Goal: Task Accomplishment & Management: Use online tool/utility

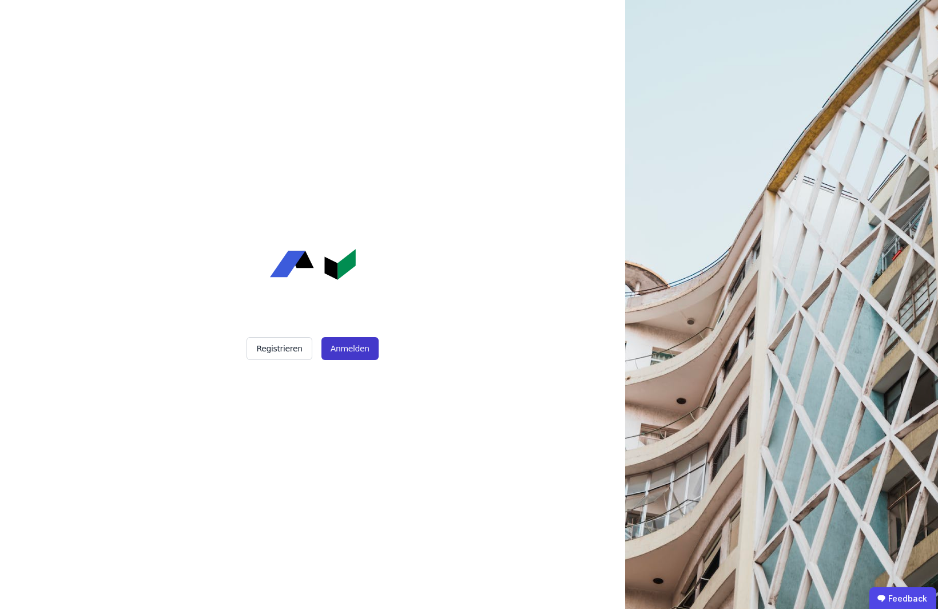
click at [341, 350] on button "Anmelden" at bounding box center [350, 348] width 57 height 23
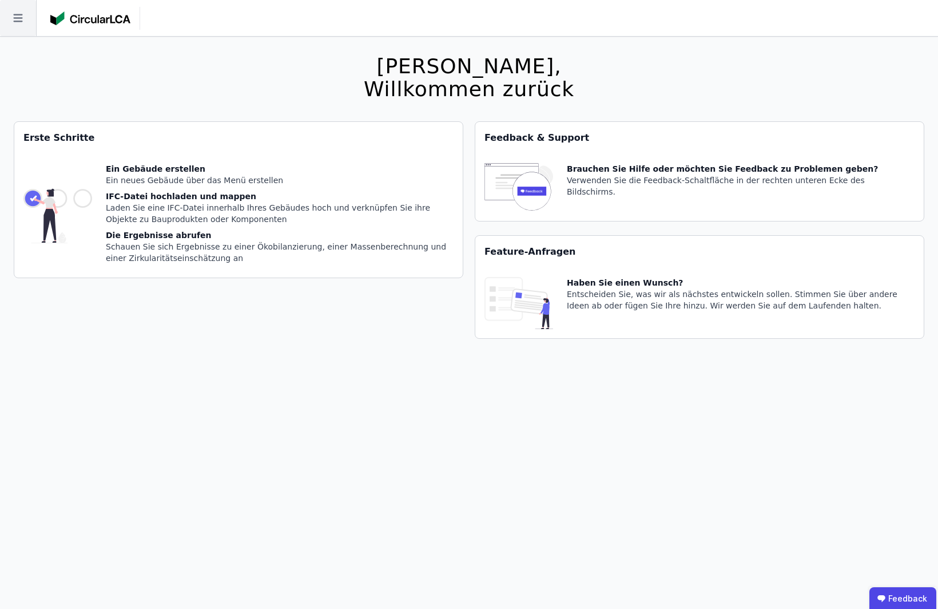
click at [24, 25] on icon at bounding box center [18, 18] width 36 height 36
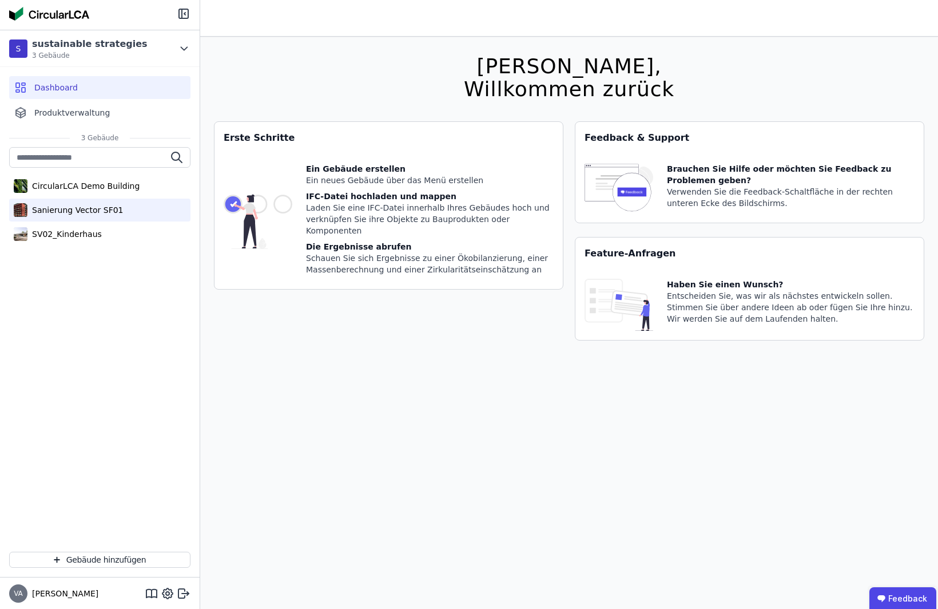
click at [80, 212] on div "Sanierung Vector SF01" at bounding box center [75, 209] width 96 height 11
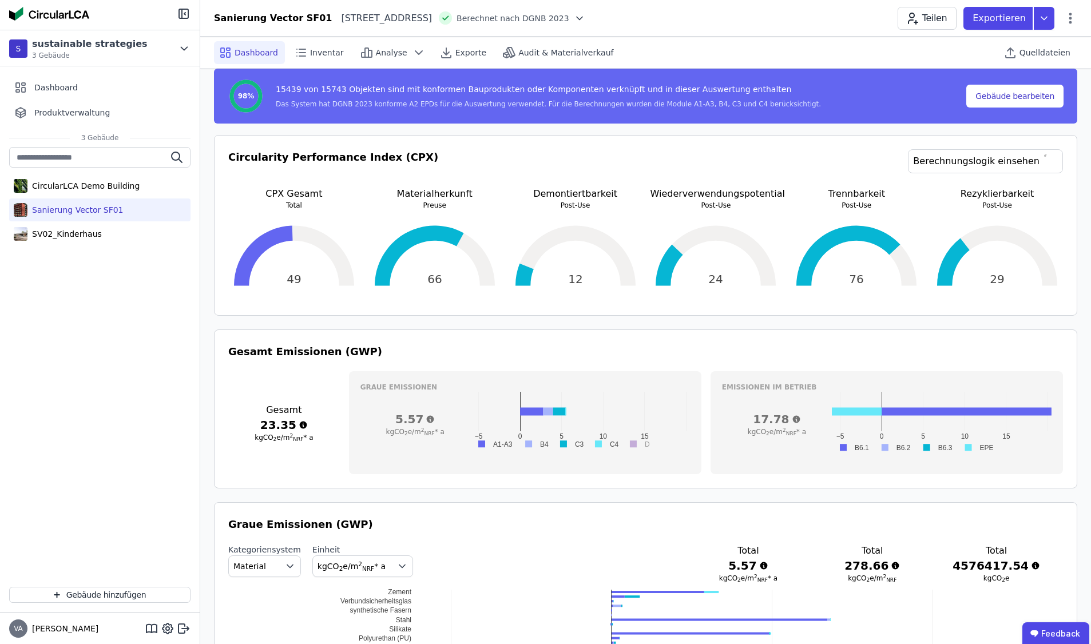
scroll to position [177, 0]
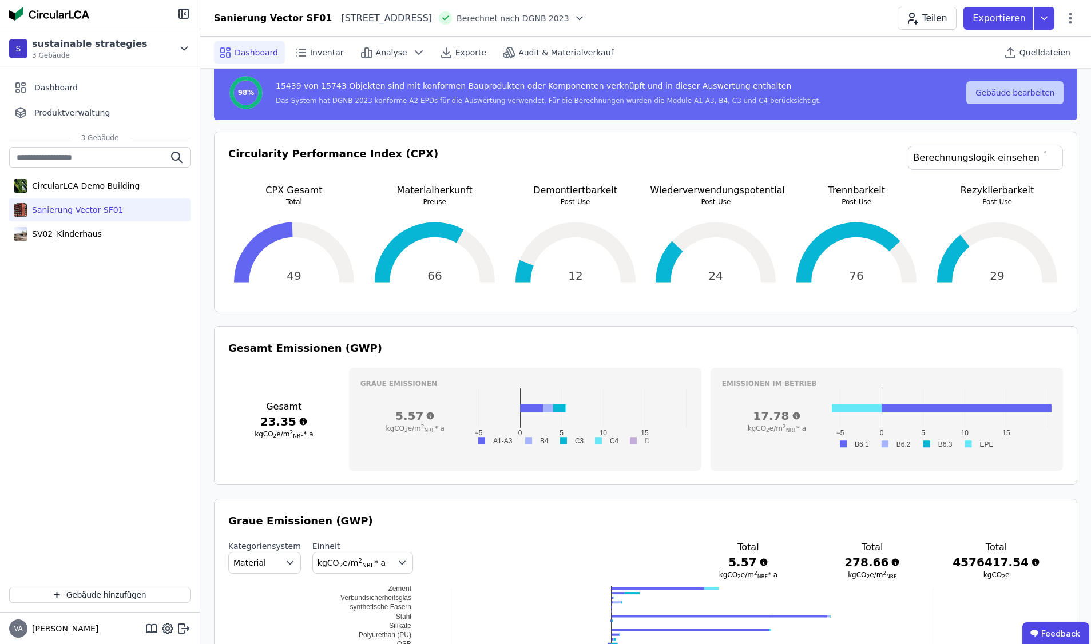
click at [938, 89] on button "Gebäude bearbeiten" at bounding box center [1014, 92] width 97 height 23
select select "**********"
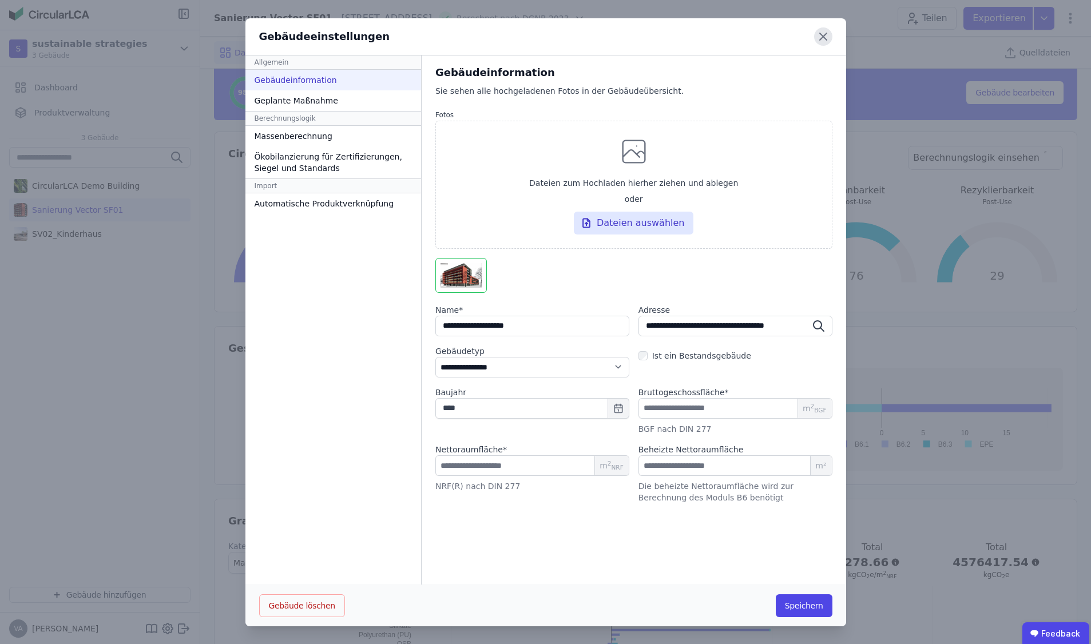
click at [824, 36] on icon at bounding box center [823, 36] width 7 height 7
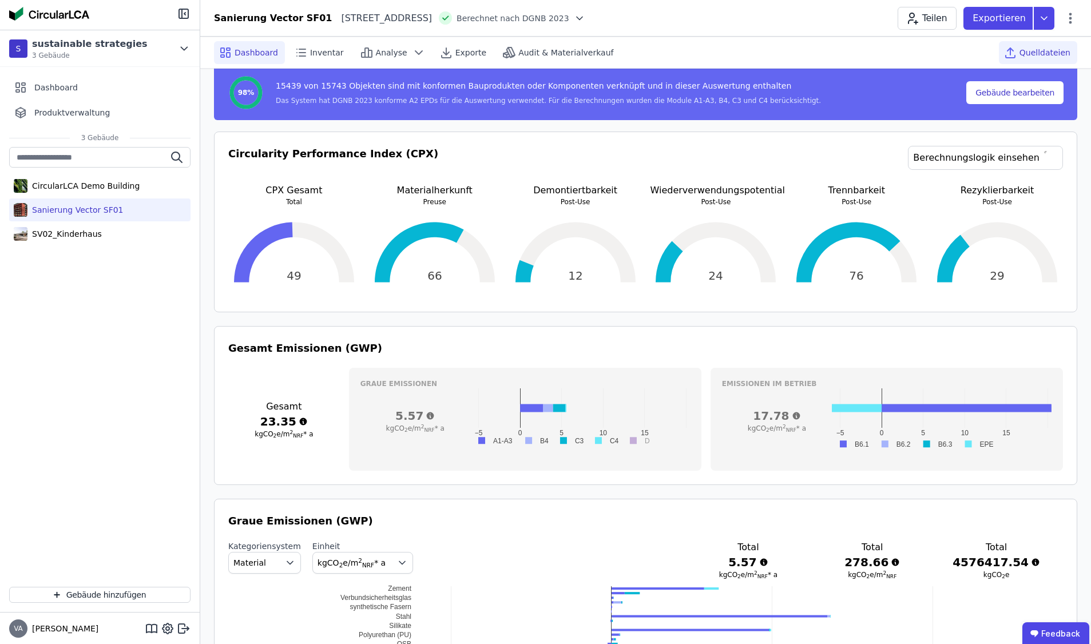
click at [938, 51] on span "Quelldateien" at bounding box center [1045, 52] width 51 height 11
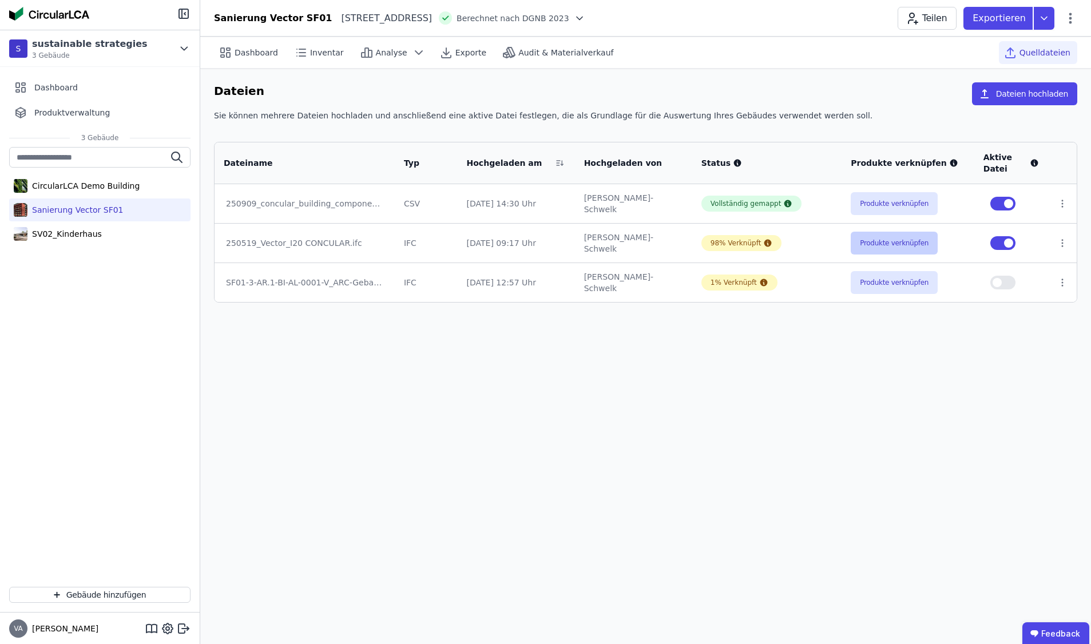
click at [868, 243] on button "Produkte verknüpfen" at bounding box center [894, 243] width 87 height 23
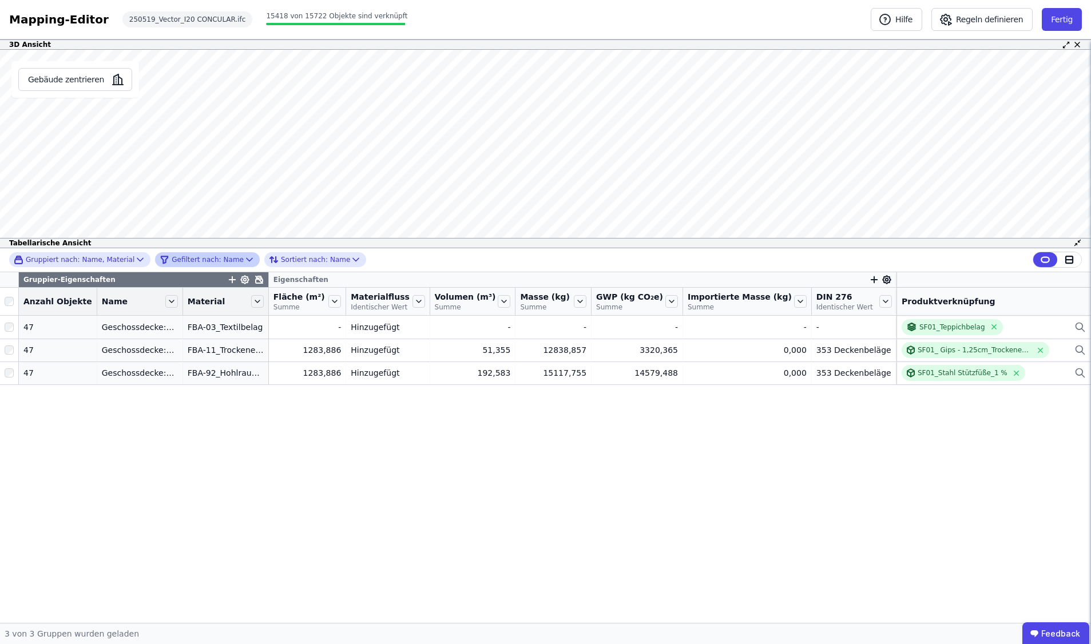
click at [187, 263] on span "Gefiltert nach:" at bounding box center [196, 259] width 49 height 9
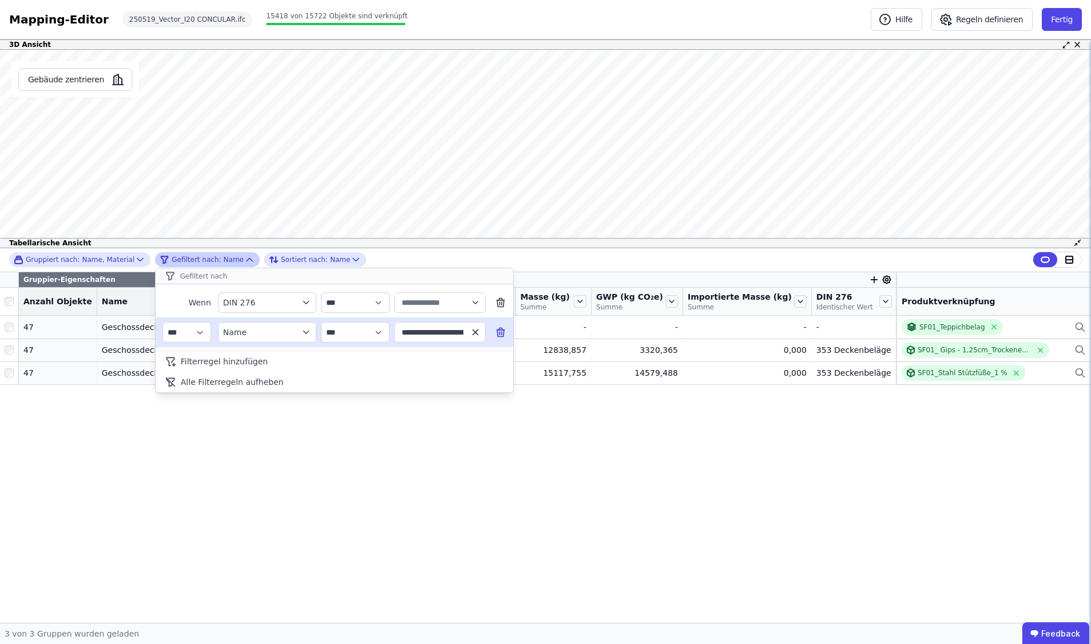
click at [475, 334] on icon "button" at bounding box center [475, 332] width 10 height 10
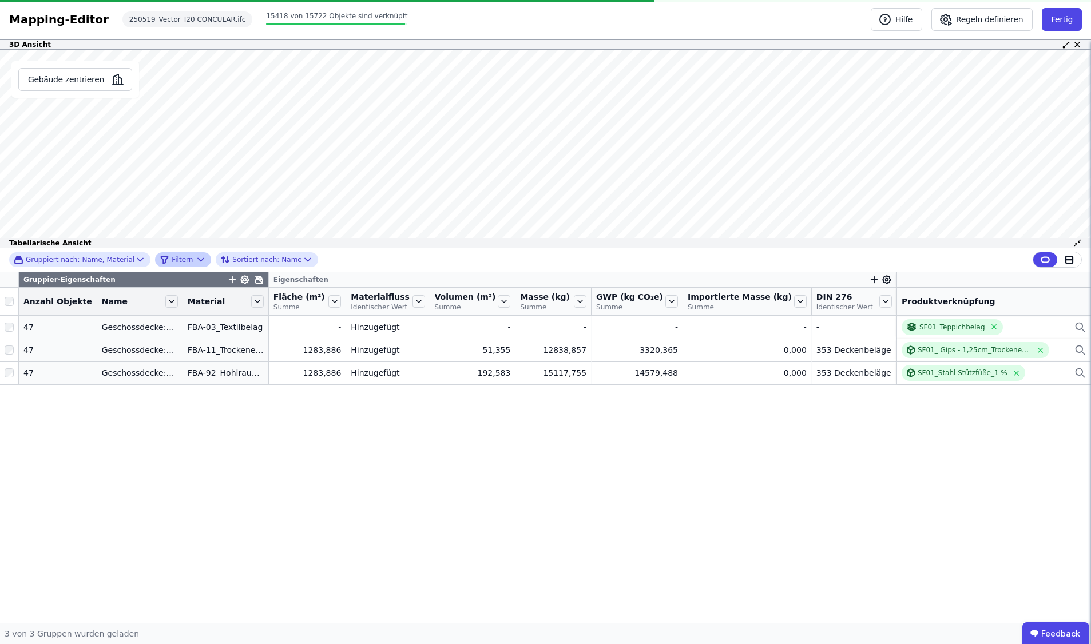
click at [263, 413] on div "Gruppiert nach: Name, Material Filtern Sortiert nach: Name Gruppier-Eigenschaft…" at bounding box center [545, 435] width 1091 height 375
click at [198, 261] on icon at bounding box center [201, 260] width 6 height 3
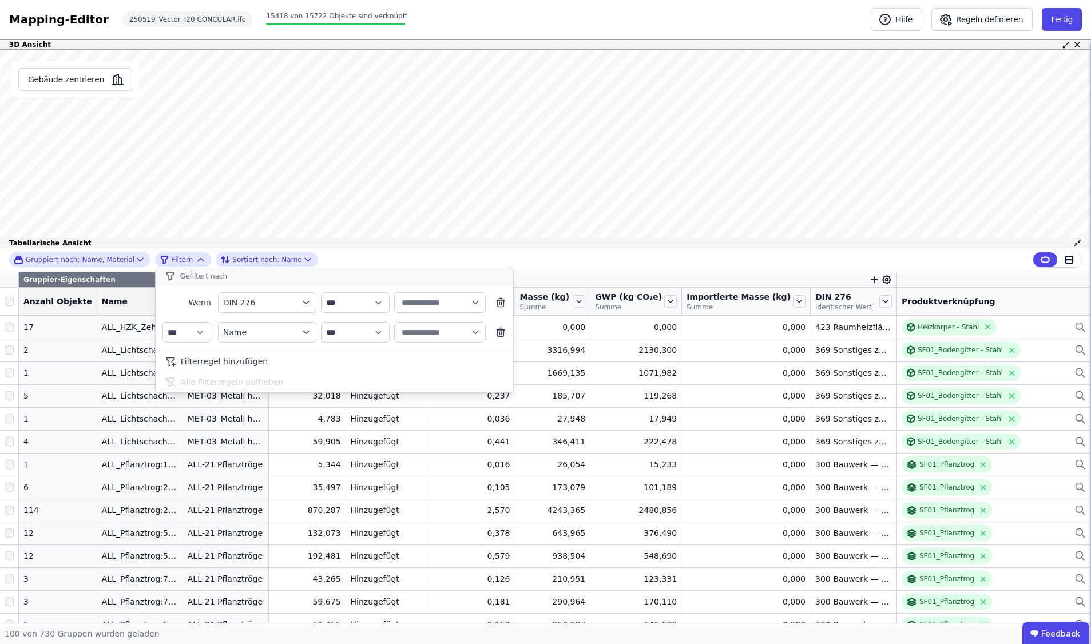
click at [549, 252] on div "**********" at bounding box center [545, 260] width 1091 height 24
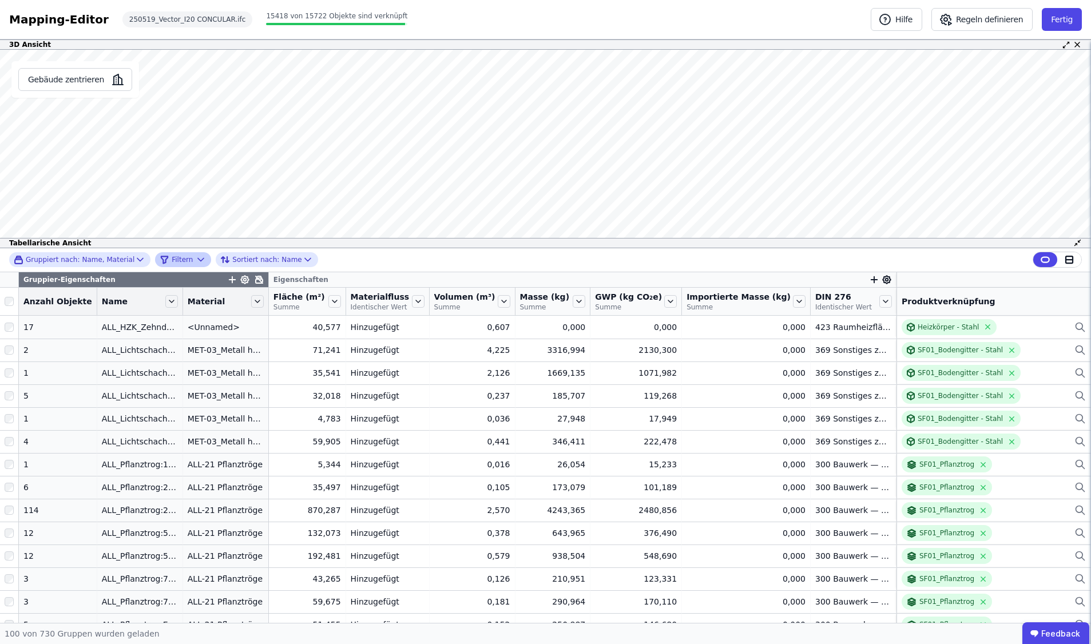
click at [200, 258] on icon at bounding box center [200, 259] width 11 height 11
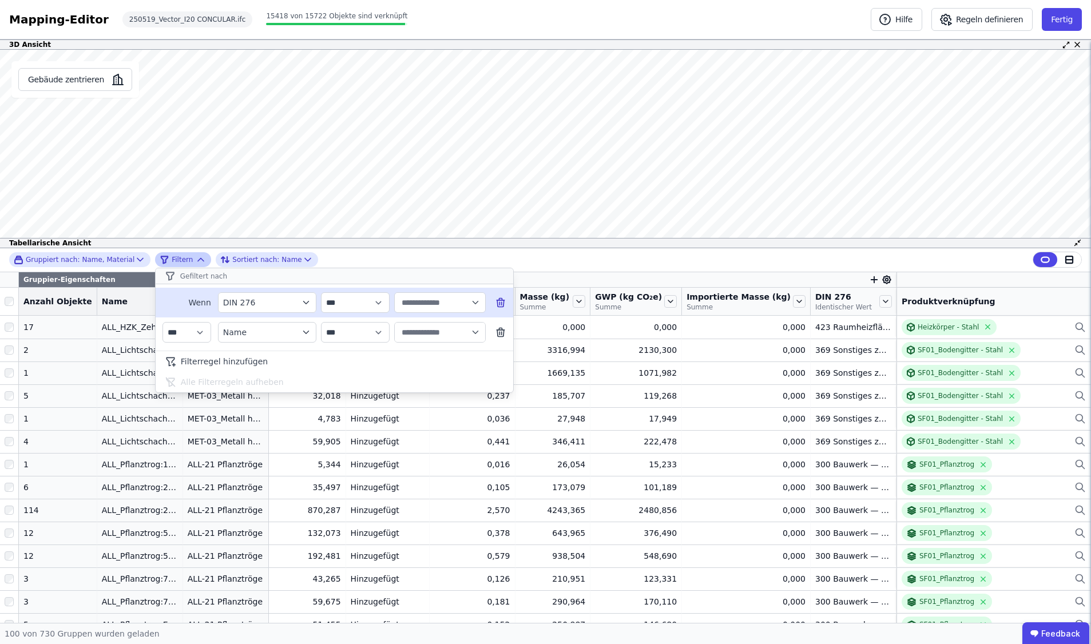
click at [442, 304] on input "text" at bounding box center [434, 302] width 71 height 21
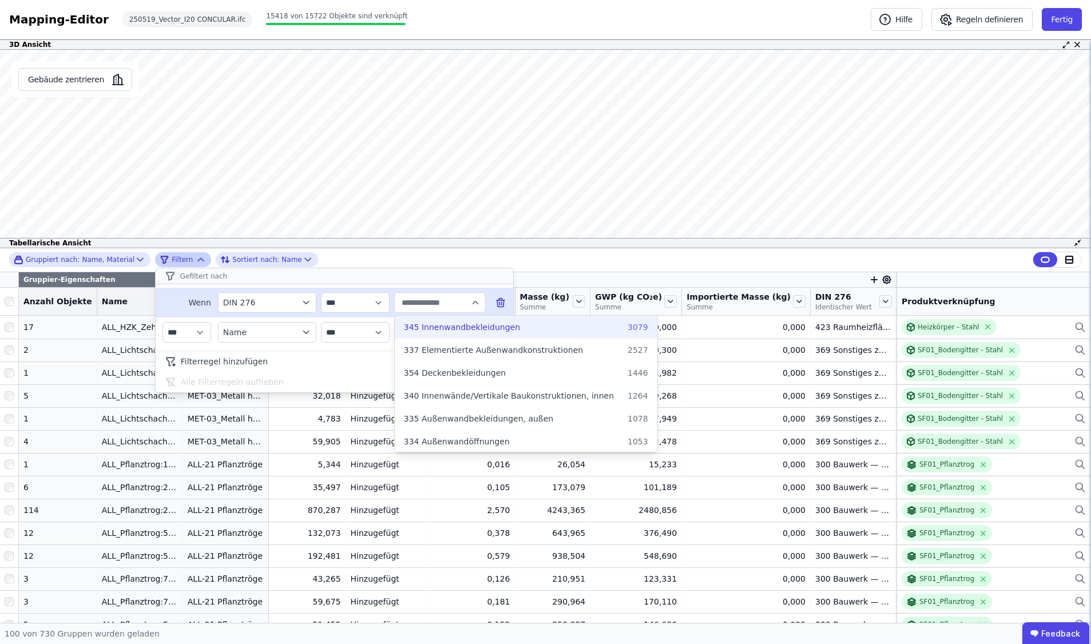
click at [455, 331] on span "345 Innenwandbekleidungen" at bounding box center [462, 327] width 116 height 11
type input "**********"
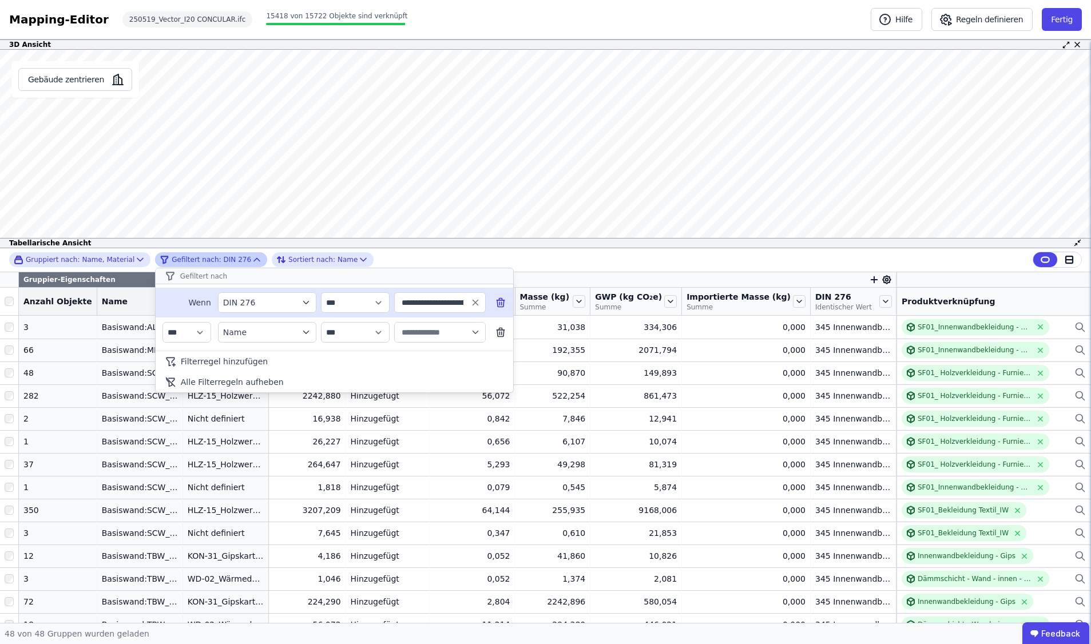
click at [554, 260] on div "**********" at bounding box center [545, 260] width 1091 height 24
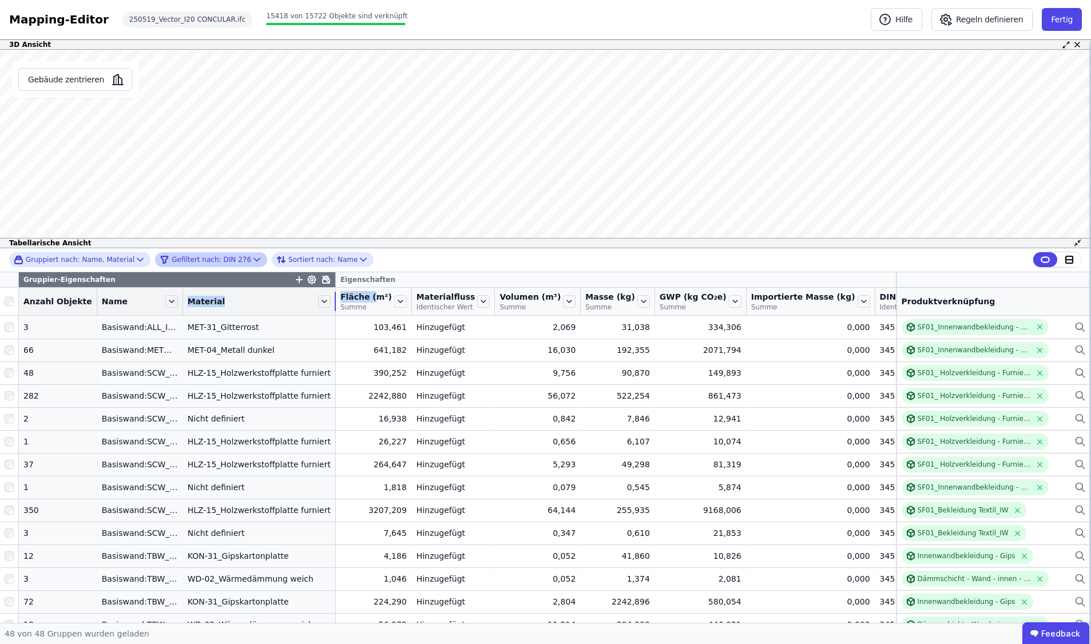
drag, startPoint x: 260, startPoint y: 296, endPoint x: 358, endPoint y: 299, distance: 97.9
click at [358, 299] on tr "Anzahl Objekte Name Material Fläche (m²) Summe Materialfluss Identischer Wert V…" at bounding box center [578, 302] width 1156 height 28
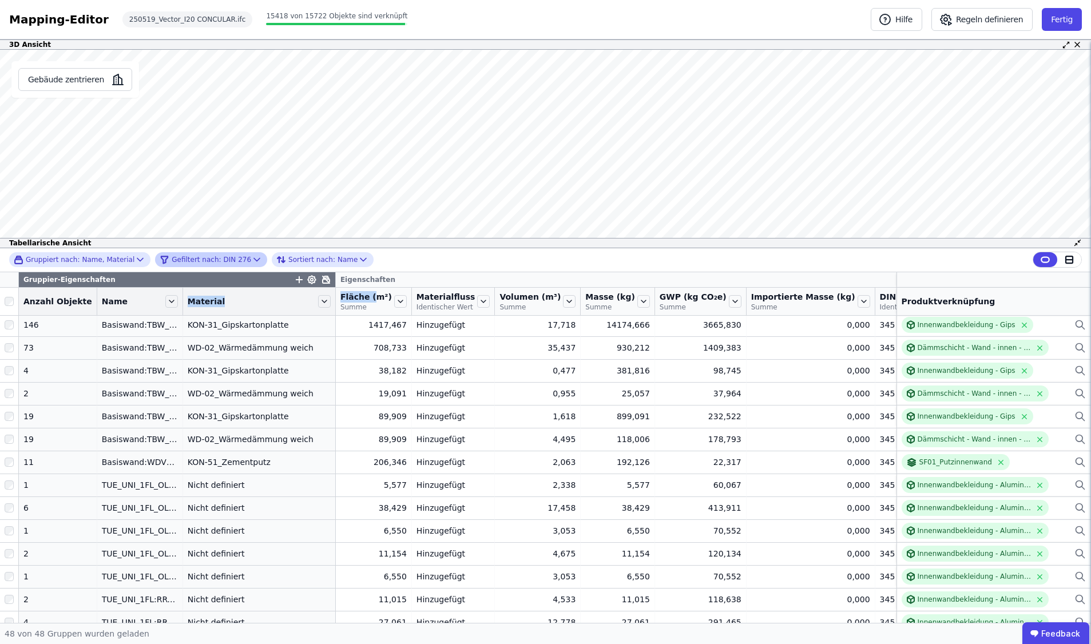
scroll to position [574, 0]
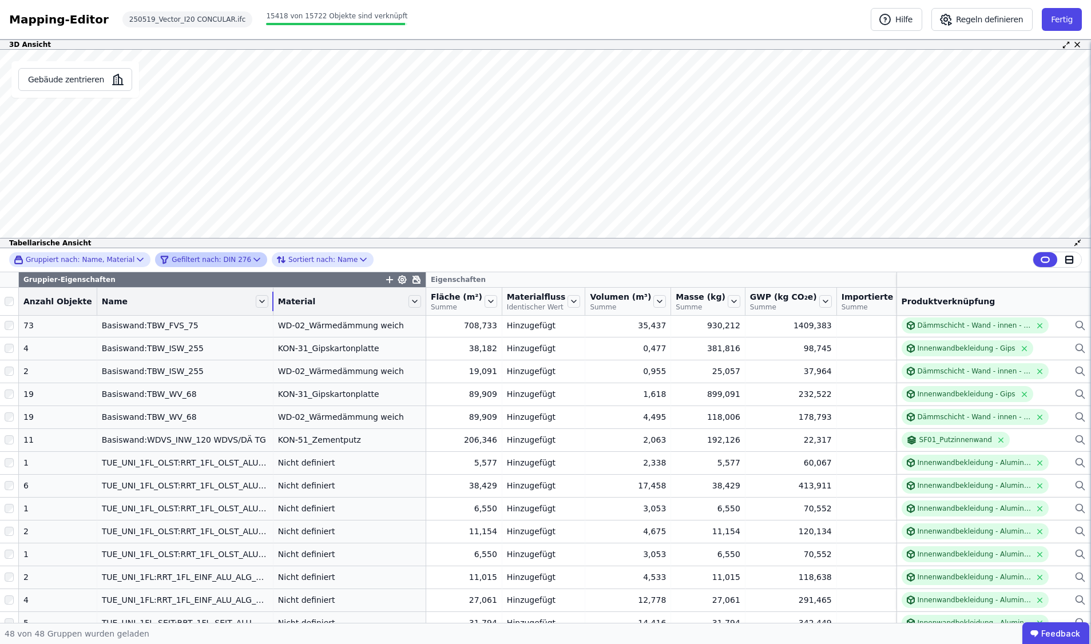
drag, startPoint x: 172, startPoint y: 308, endPoint x: 263, endPoint y: 308, distance: 90.4
click at [272, 308] on div at bounding box center [272, 301] width 1 height 19
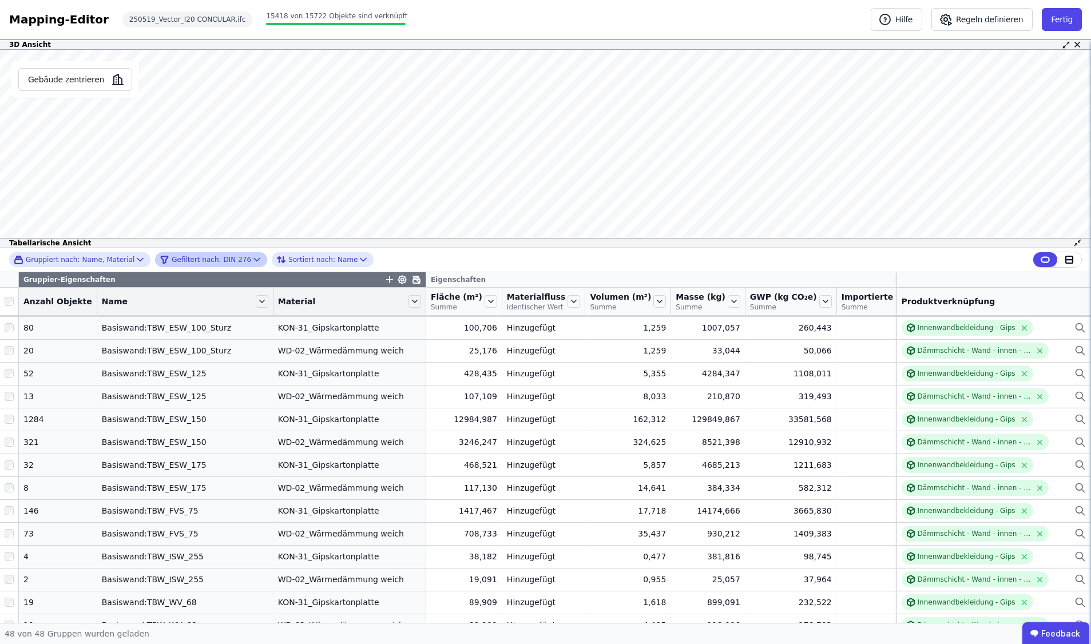
scroll to position [365, 0]
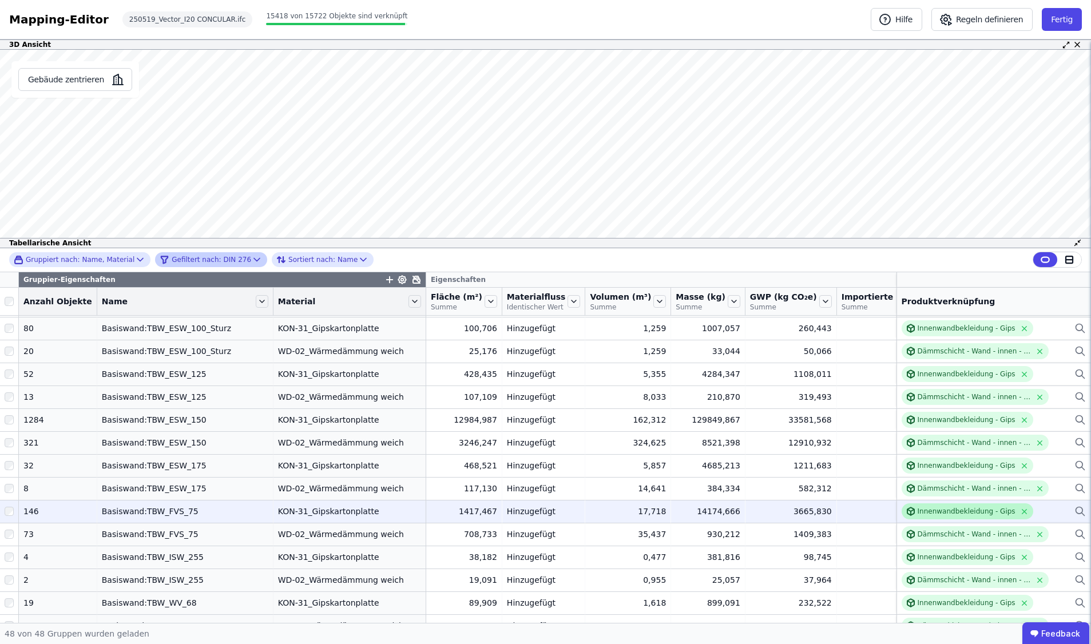
click at [929, 516] on div "Innenwandbekleidung - Gips" at bounding box center [967, 511] width 98 height 9
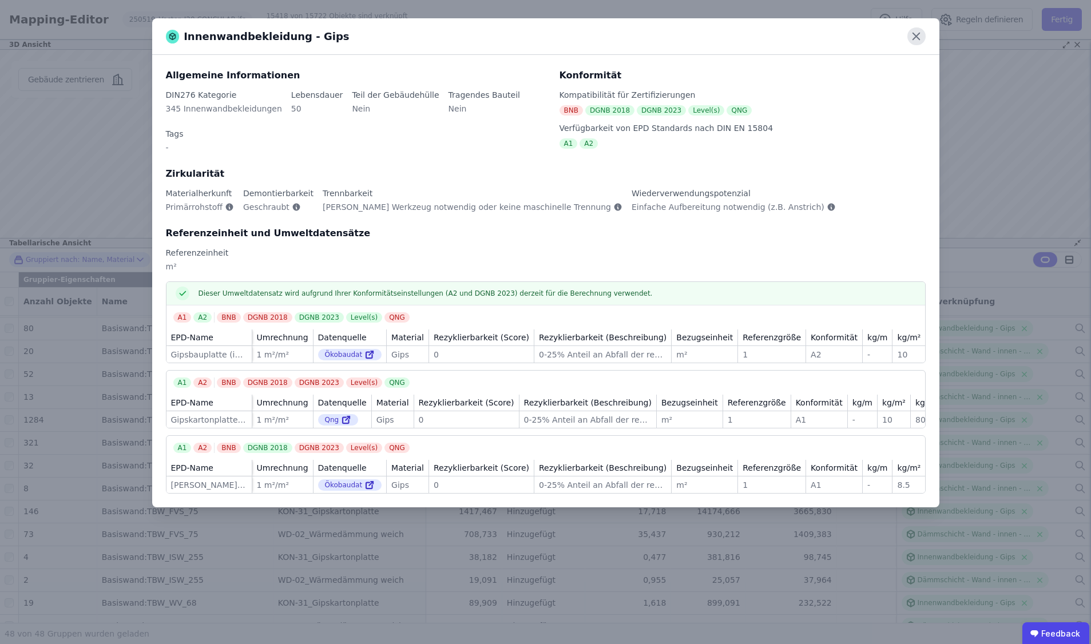
click at [919, 34] on icon at bounding box center [916, 36] width 7 height 7
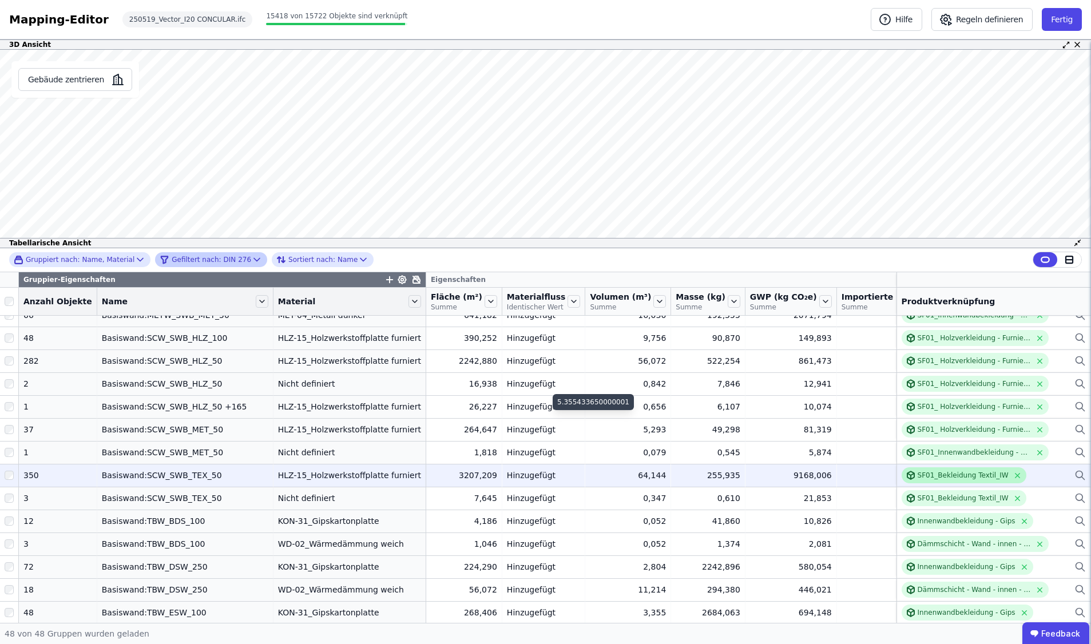
scroll to position [33, 0]
click at [938, 485] on div "SF01_Bekleidung Textil_IW" at bounding box center [964, 477] width 125 height 16
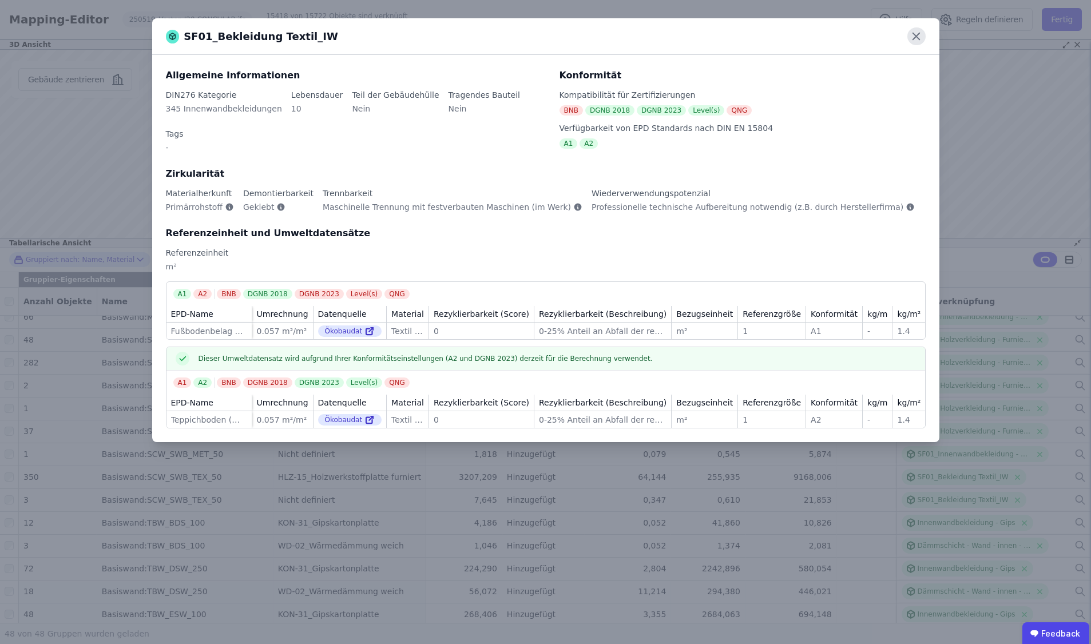
click at [918, 33] on icon at bounding box center [917, 36] width 18 height 18
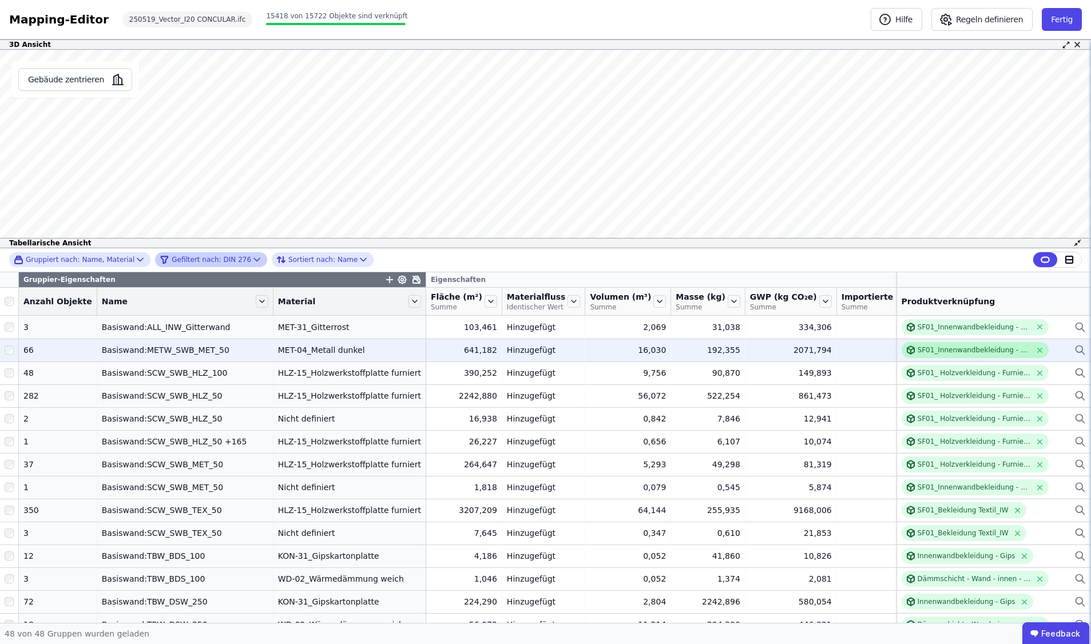
scroll to position [0, 0]
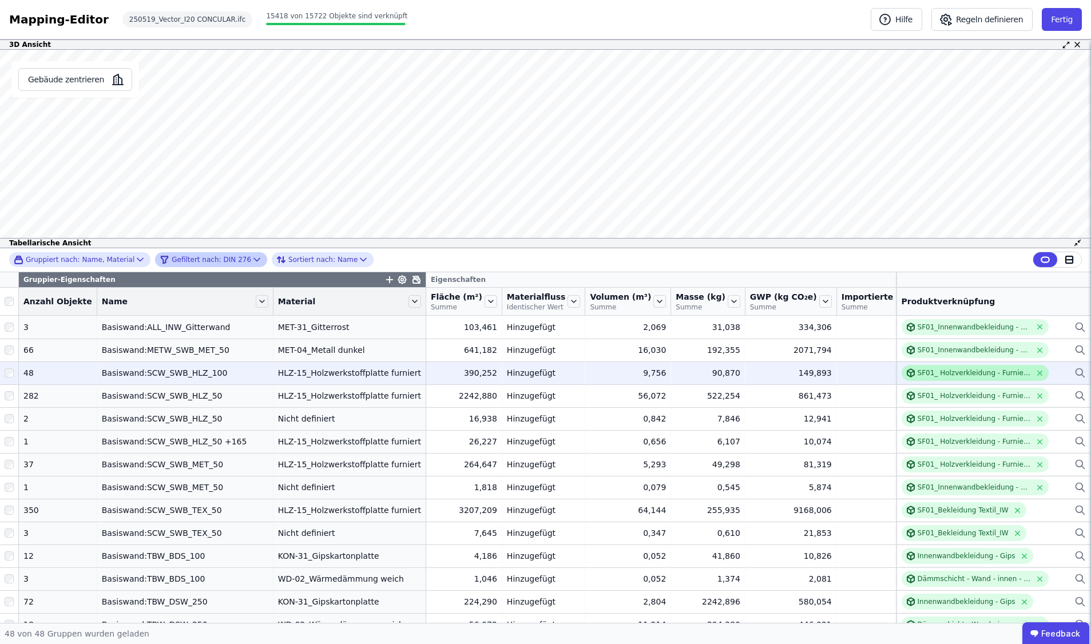
click at [938, 378] on div "SF01_ Holzverkleidung - Furnierschichtholz_IW" at bounding box center [975, 373] width 114 height 9
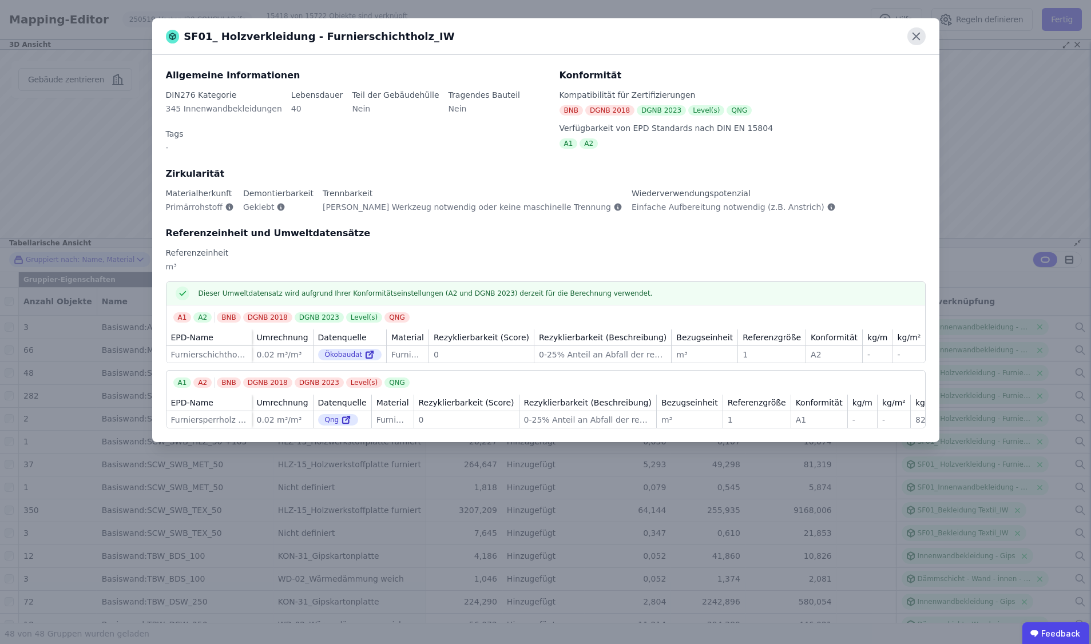
click at [915, 41] on icon at bounding box center [917, 36] width 18 height 18
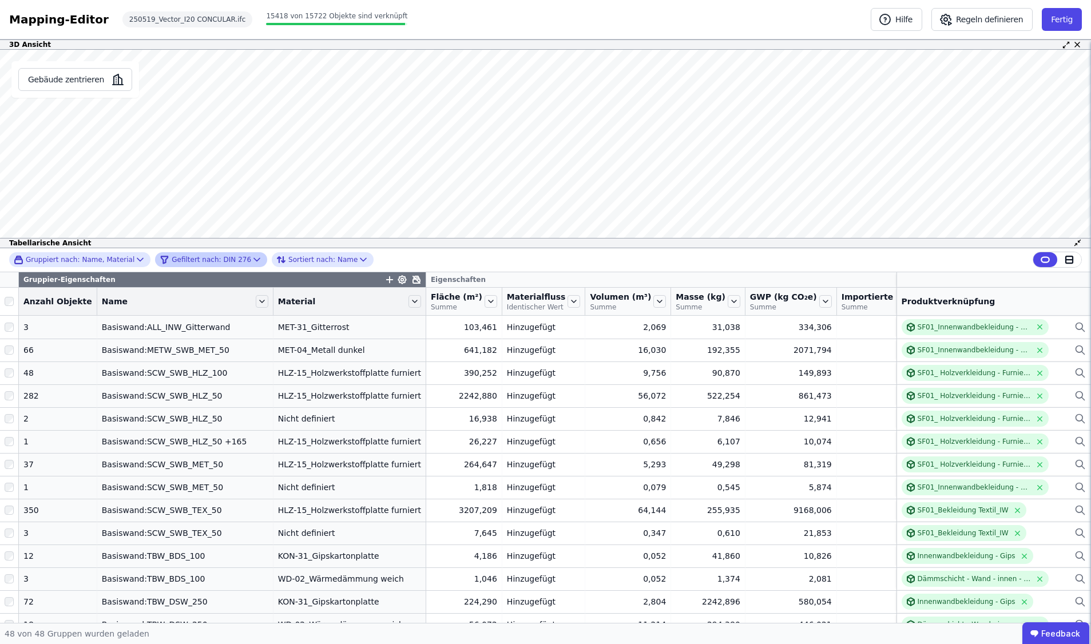
click at [227, 261] on div "Gefiltert nach: DIN 276" at bounding box center [206, 260] width 92 height 14
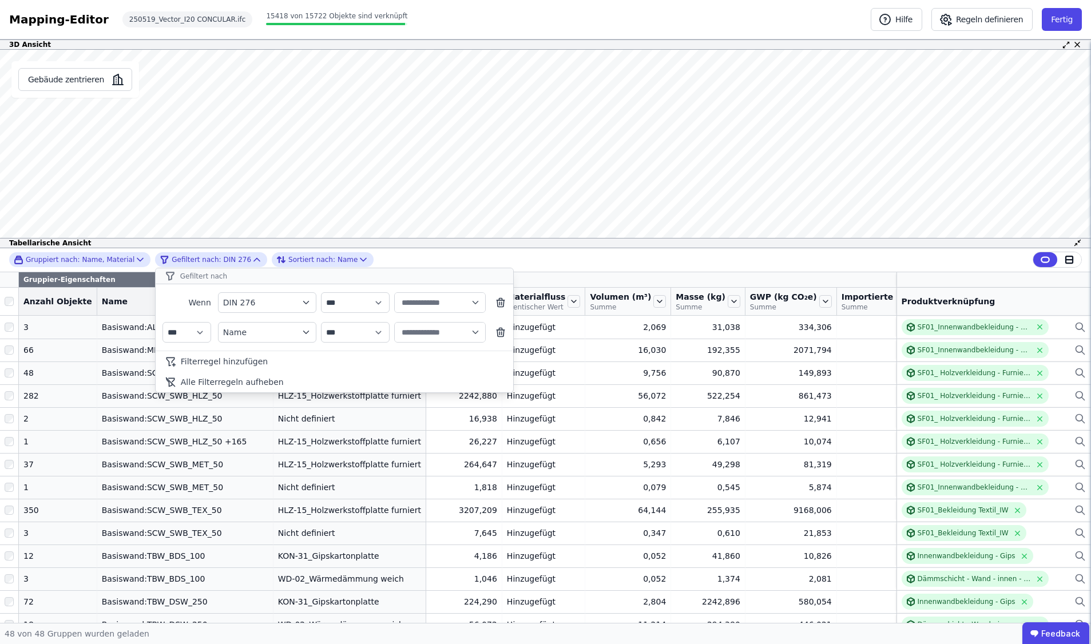
type input "**********"
click at [477, 299] on icon "button" at bounding box center [475, 303] width 10 height 10
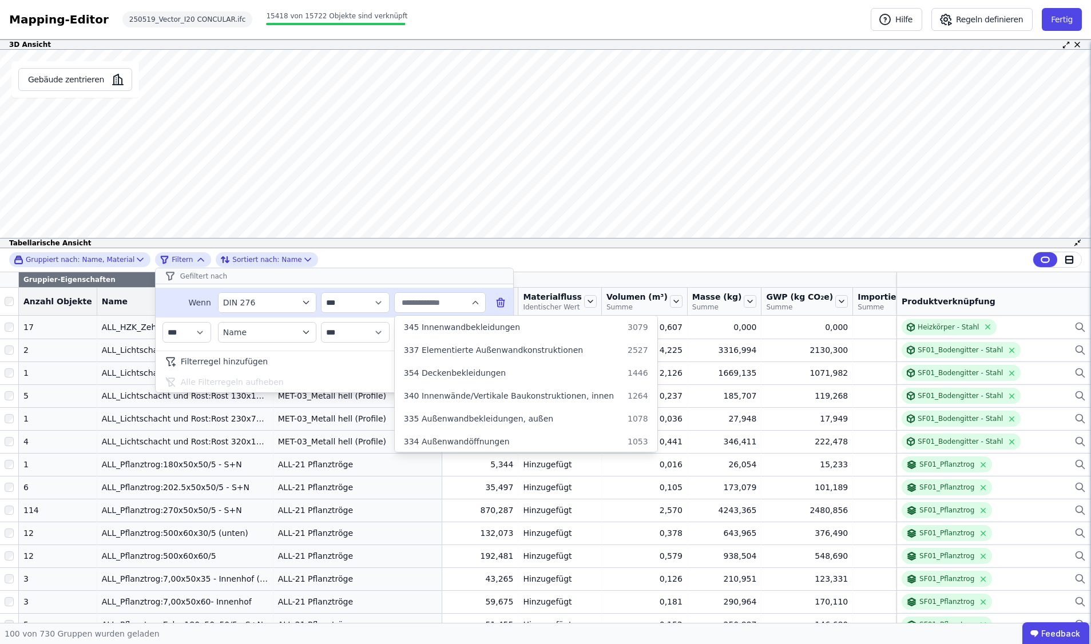
click at [351, 348] on div at bounding box center [335, 348] width 358 height 3
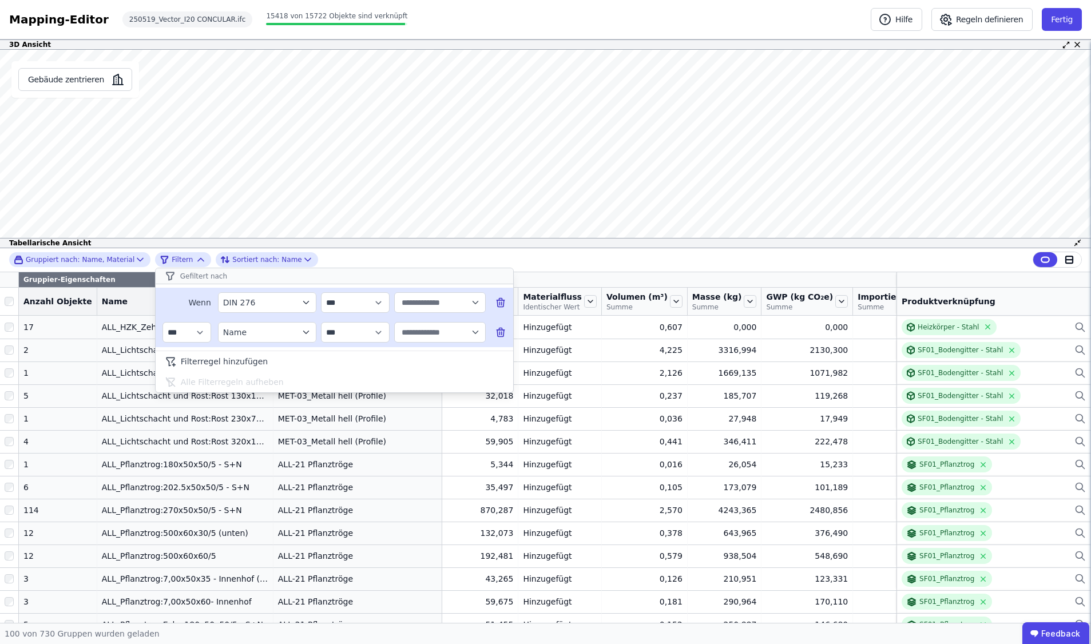
click at [437, 328] on input "text" at bounding box center [434, 332] width 71 height 21
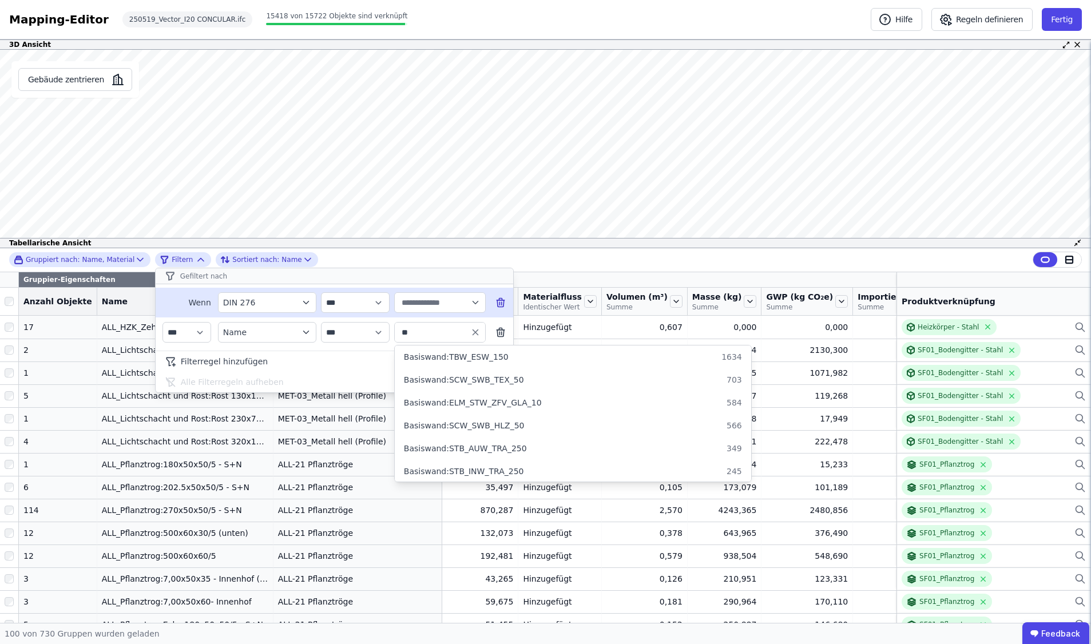
type input "*"
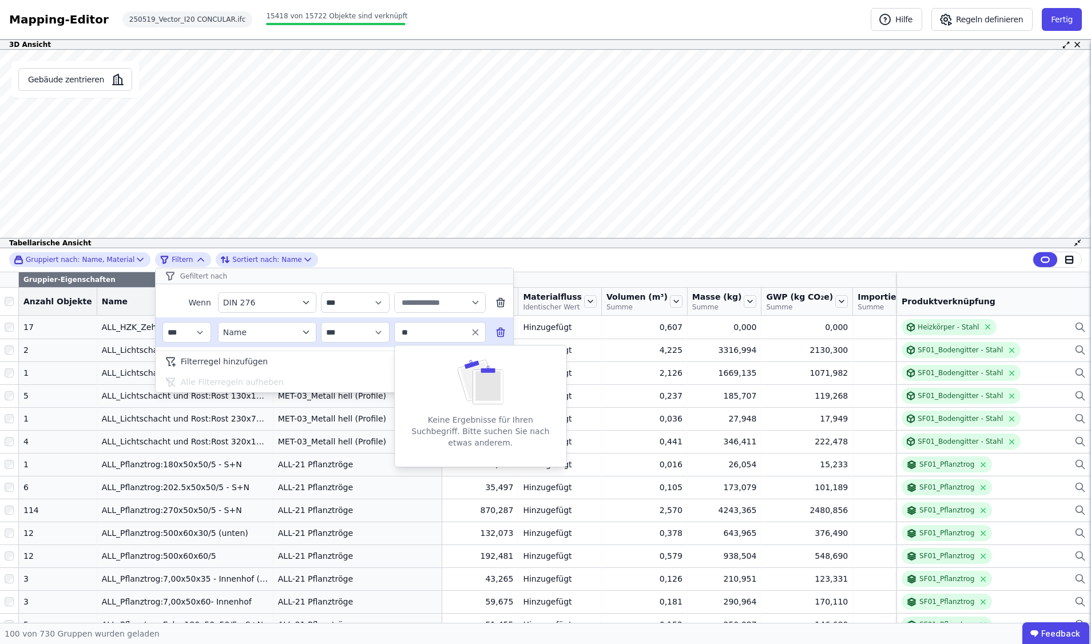
type input "*"
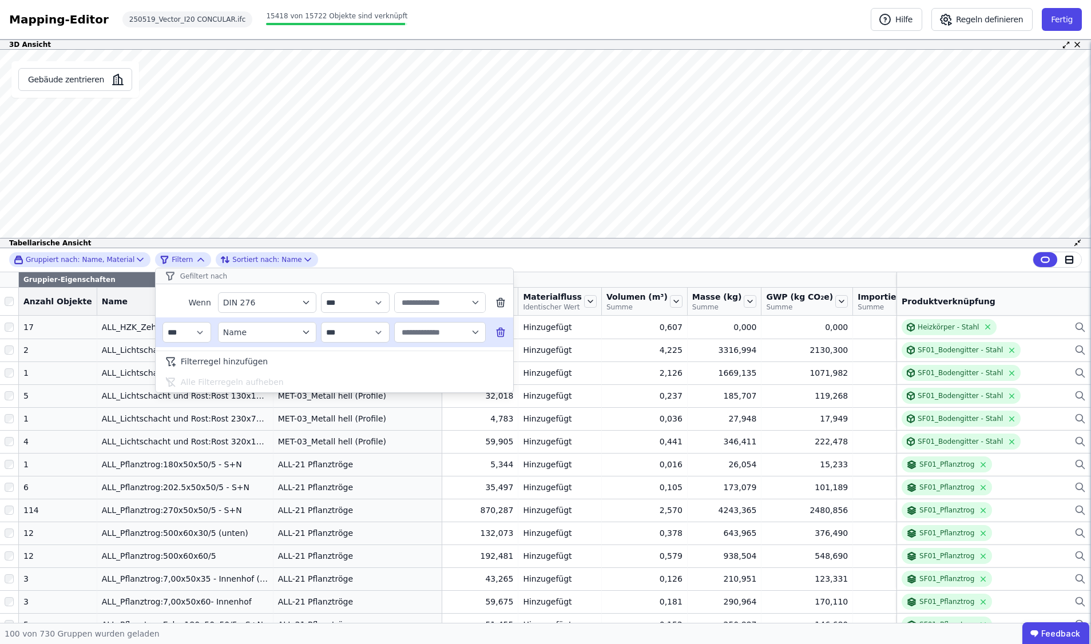
click at [307, 335] on icon "filter_by" at bounding box center [306, 332] width 10 height 10
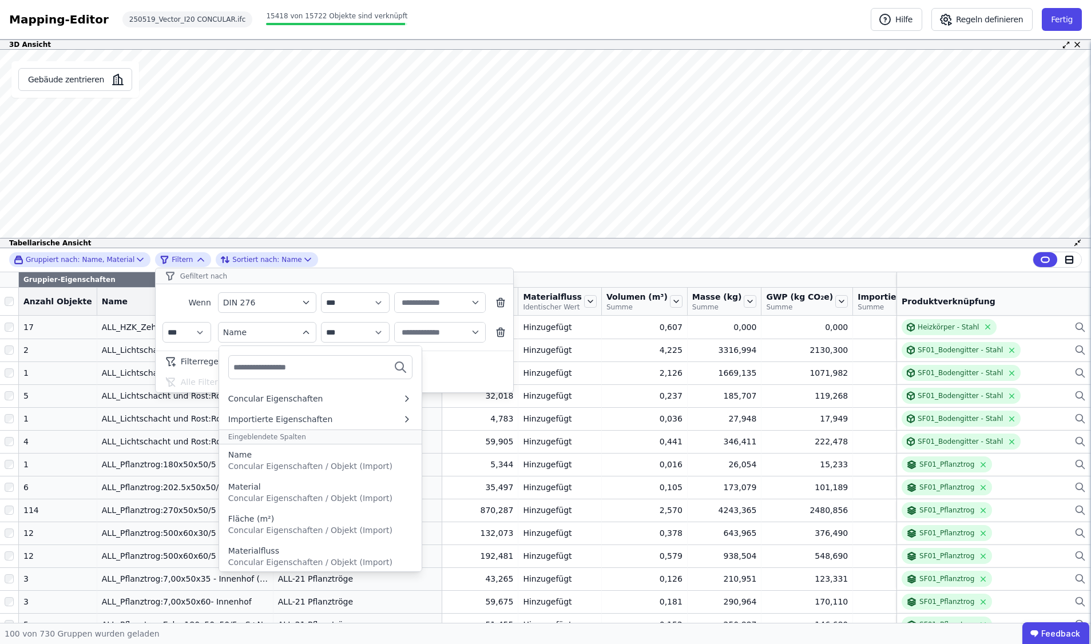
drag, startPoint x: 252, startPoint y: 488, endPoint x: 273, endPoint y: 474, distance: 25.6
click at [252, 488] on div "Material" at bounding box center [244, 486] width 33 height 11
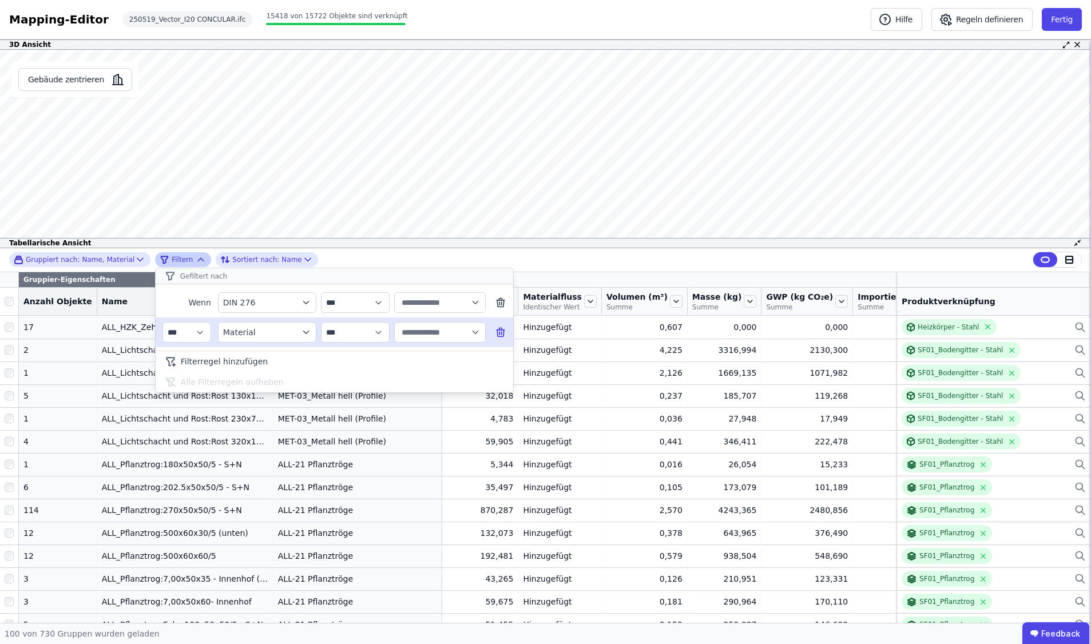
click at [436, 336] on input "text" at bounding box center [434, 332] width 71 height 21
type input "*"
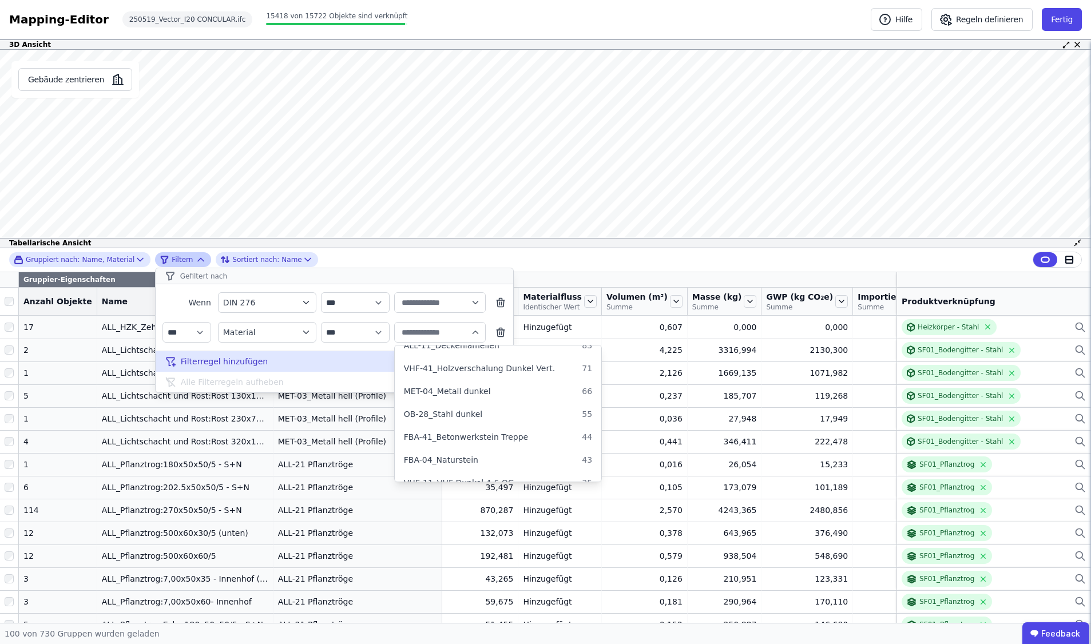
scroll to position [583, 0]
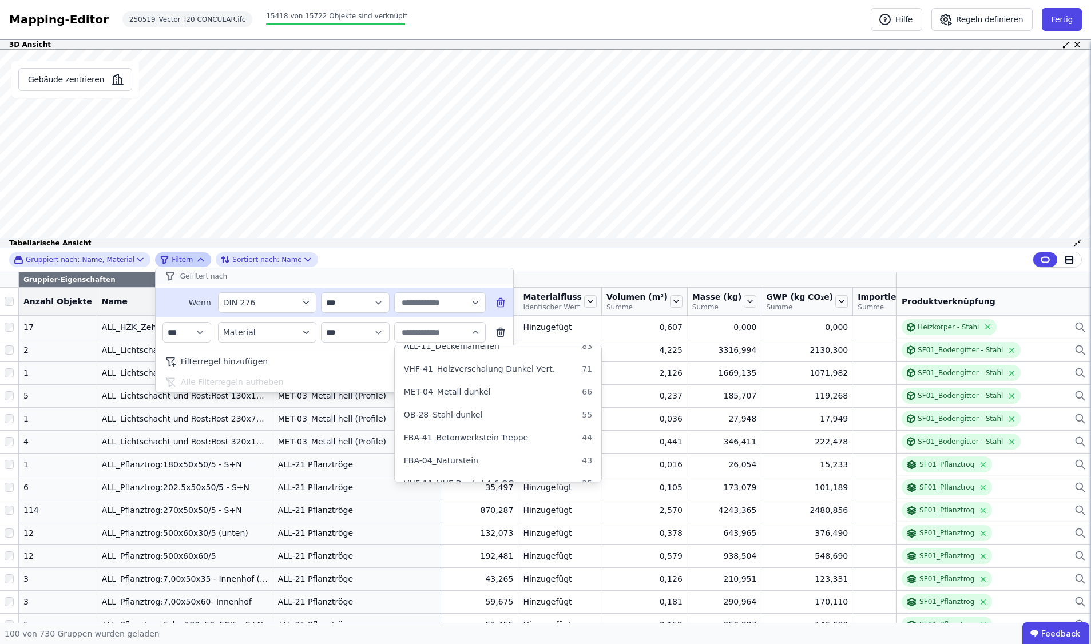
click at [307, 301] on icon "filter_by" at bounding box center [306, 303] width 10 height 10
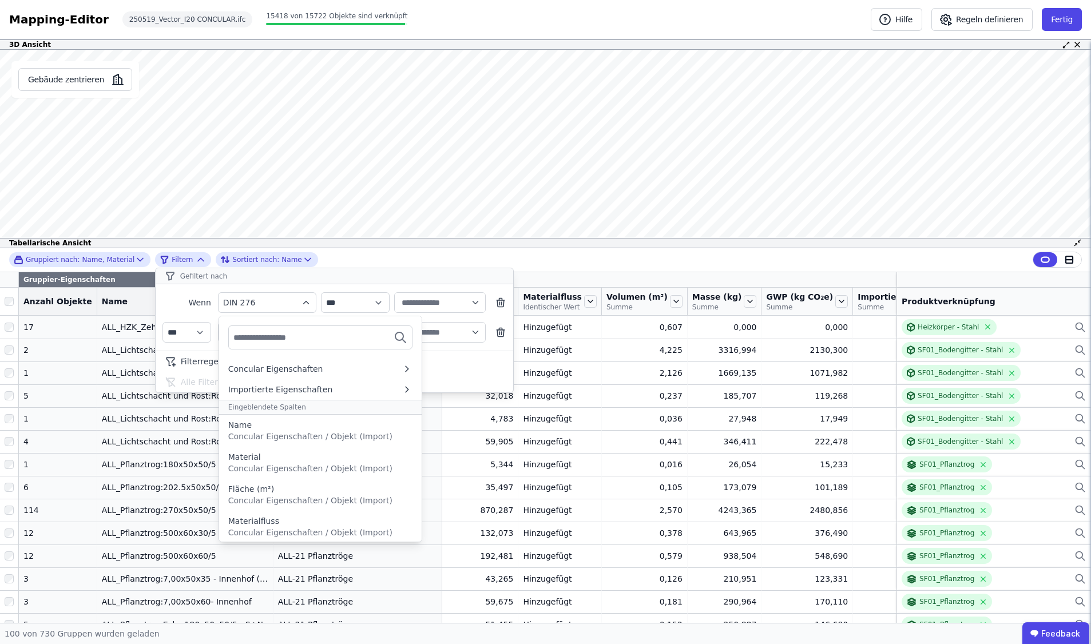
click at [476, 302] on icon "button" at bounding box center [475, 303] width 10 height 10
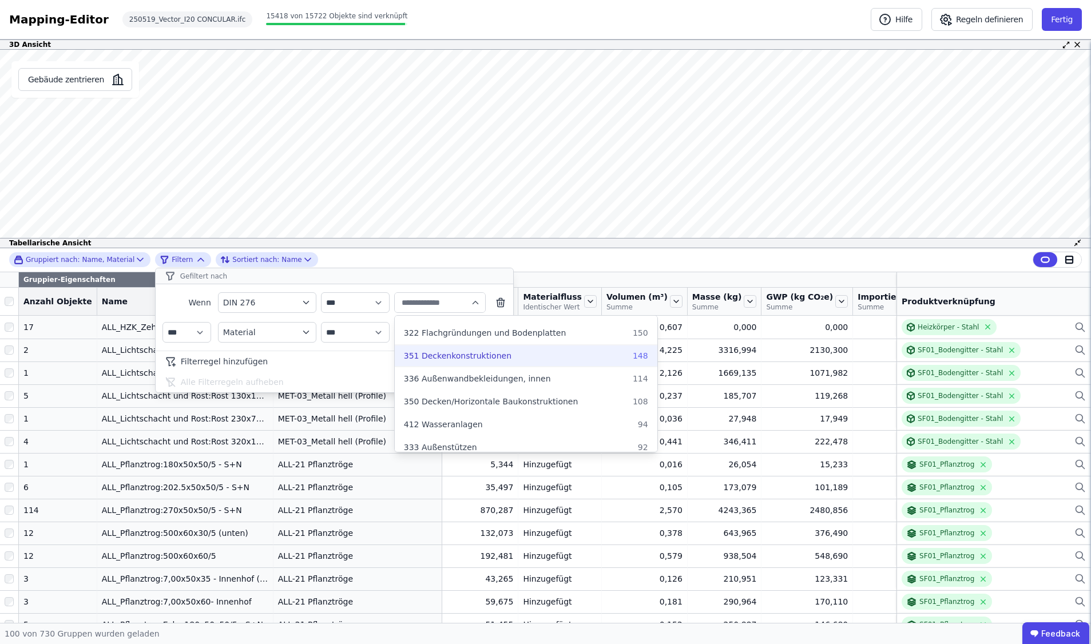
scroll to position [362, 0]
click at [496, 384] on label "336 Außenwandbekleidungen, innen 114" at bounding box center [526, 377] width 263 height 21
type input "**********"
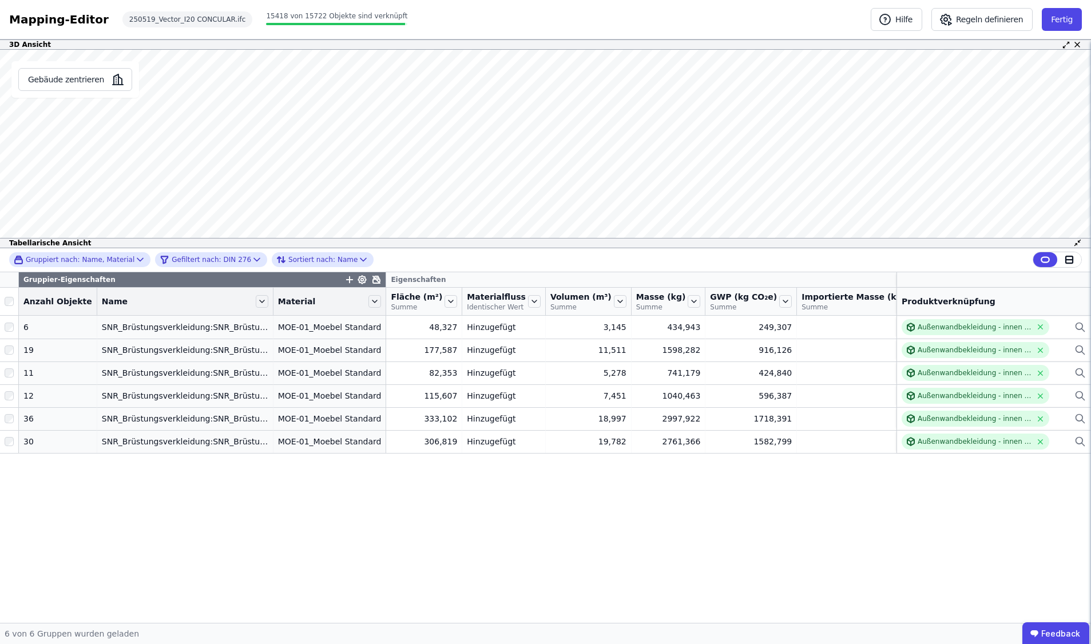
click at [453, 526] on div "Gruppiert nach: Name, Material Gefiltert nach: DIN 276 Sortiert nach: Name Grup…" at bounding box center [545, 435] width 1091 height 375
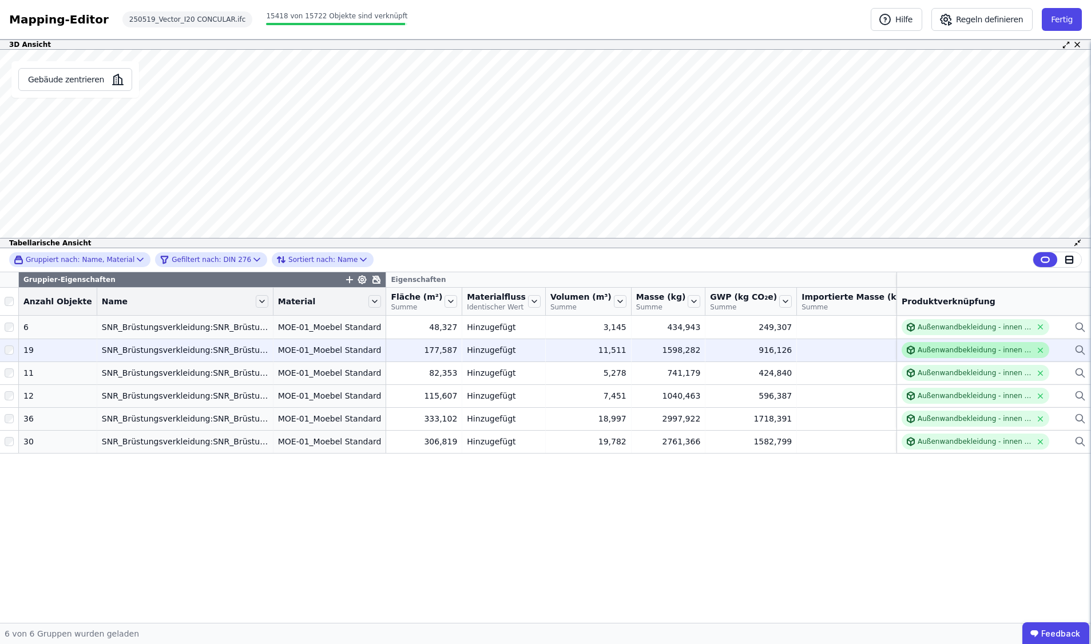
click at [938, 355] on div "Außenwandbekleidung - innen - OSB - 1,5cm" at bounding box center [975, 350] width 114 height 9
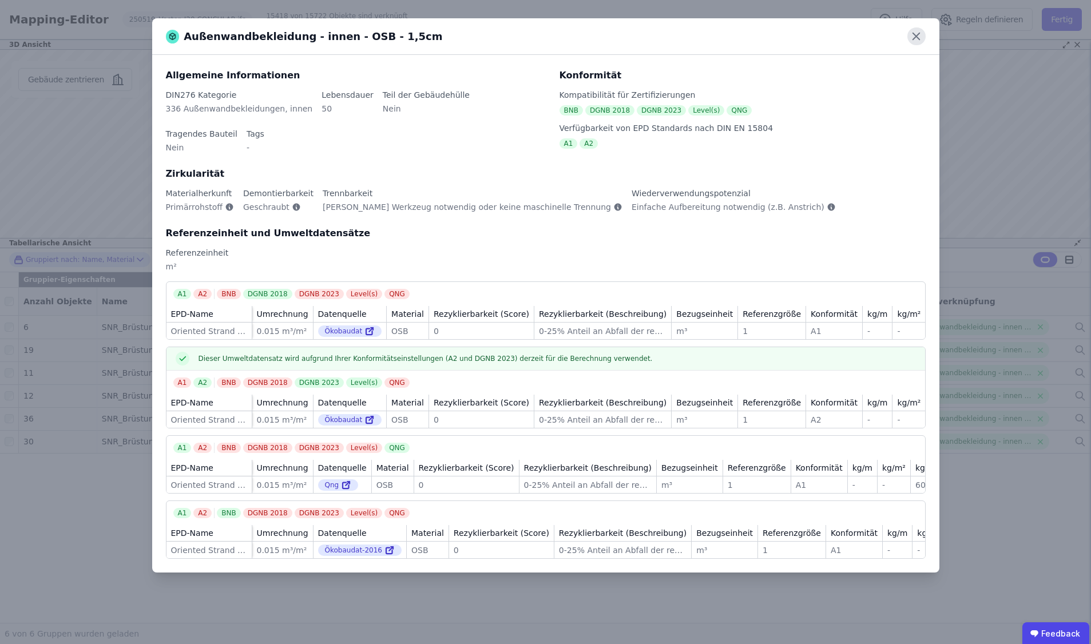
click at [914, 39] on icon at bounding box center [916, 36] width 7 height 7
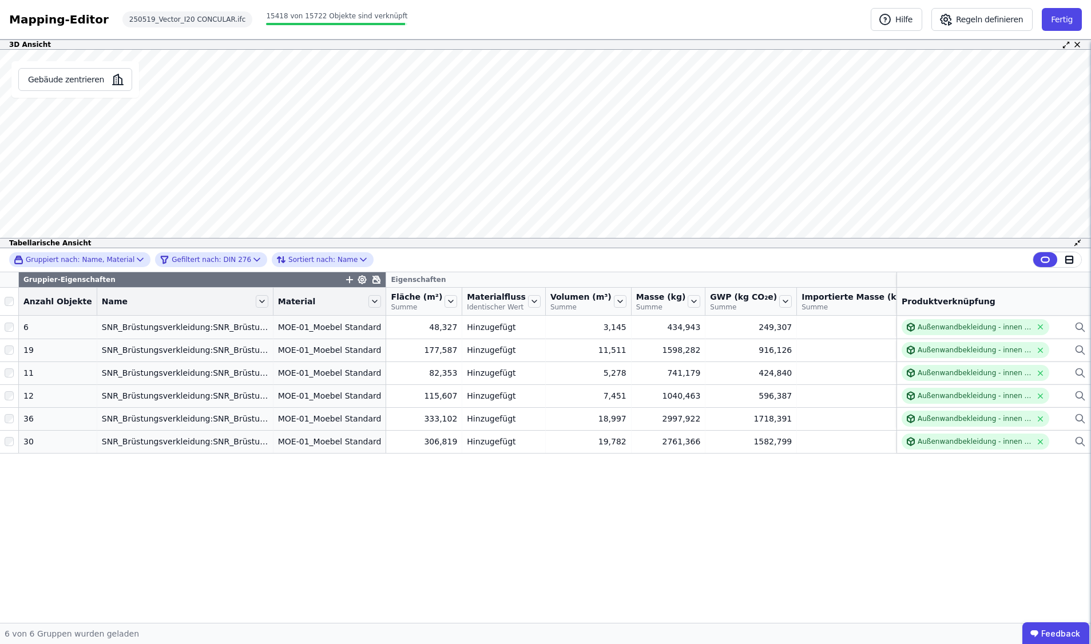
click at [238, 251] on div "Gruppiert nach: Name, Material Gefiltert nach: DIN 276 Sortiert nach: Name" at bounding box center [545, 260] width 1091 height 24
click at [241, 257] on div "Gefiltert nach: DIN 276" at bounding box center [206, 260] width 92 height 14
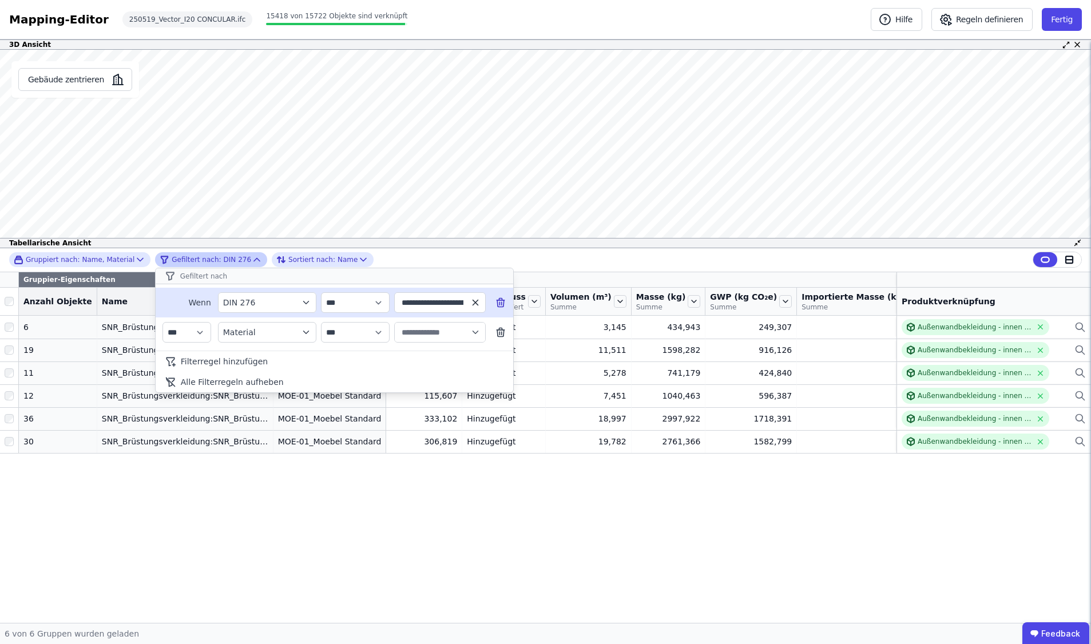
click at [477, 303] on icon "button" at bounding box center [475, 303] width 10 height 10
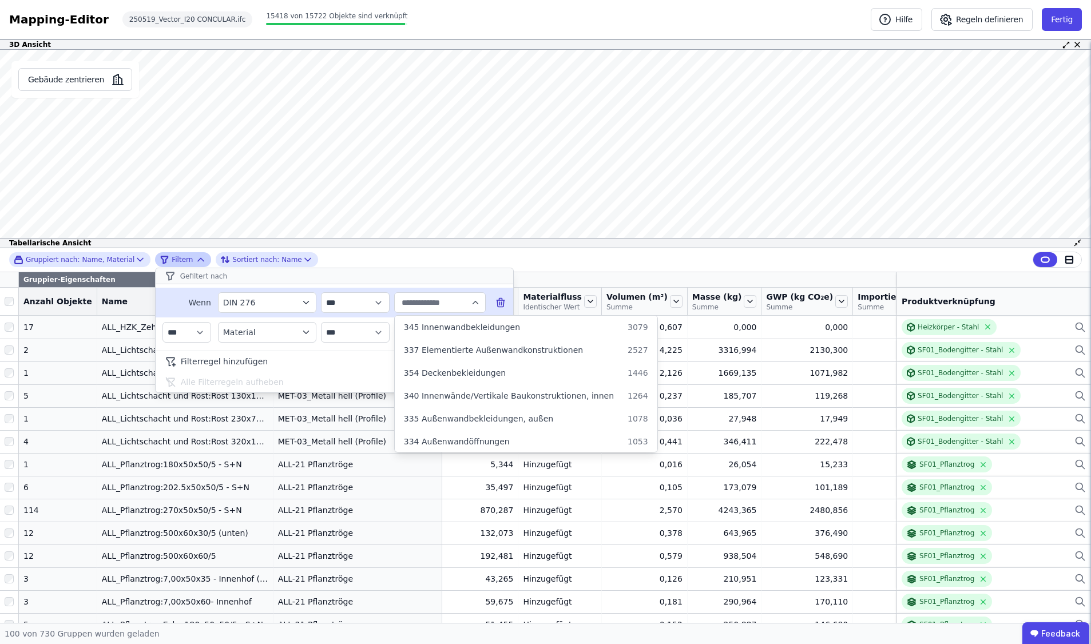
click at [397, 278] on div "Gefiltert nach" at bounding box center [335, 276] width 358 height 16
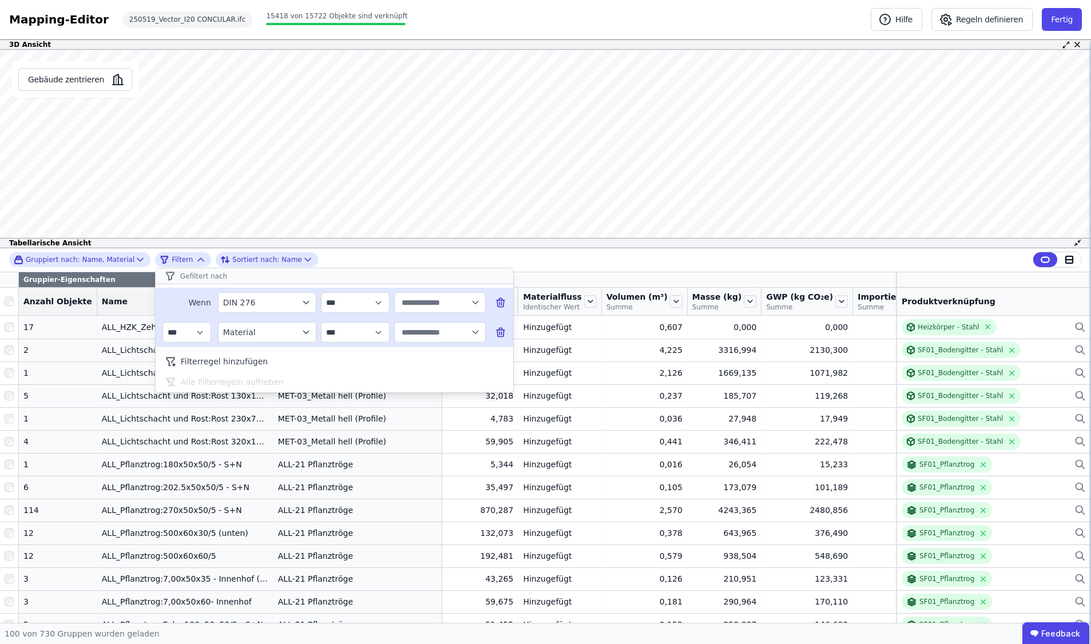
click at [414, 333] on input "text" at bounding box center [434, 332] width 71 height 21
type input "***"
click at [415, 359] on span "FLS-01_Fliesen A" at bounding box center [438, 356] width 68 height 11
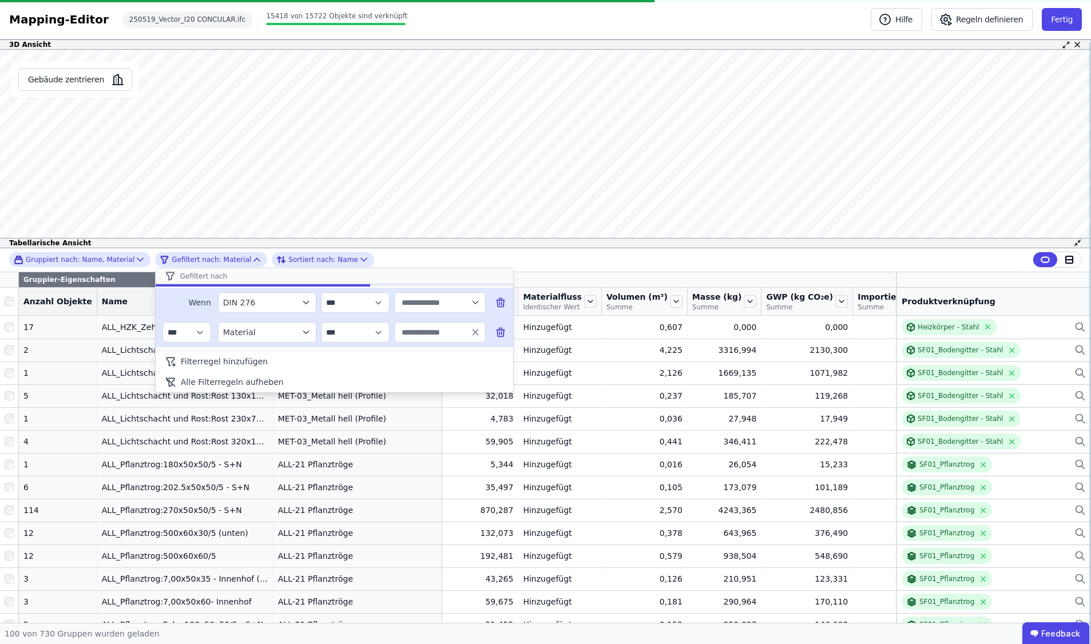
type input "**********"
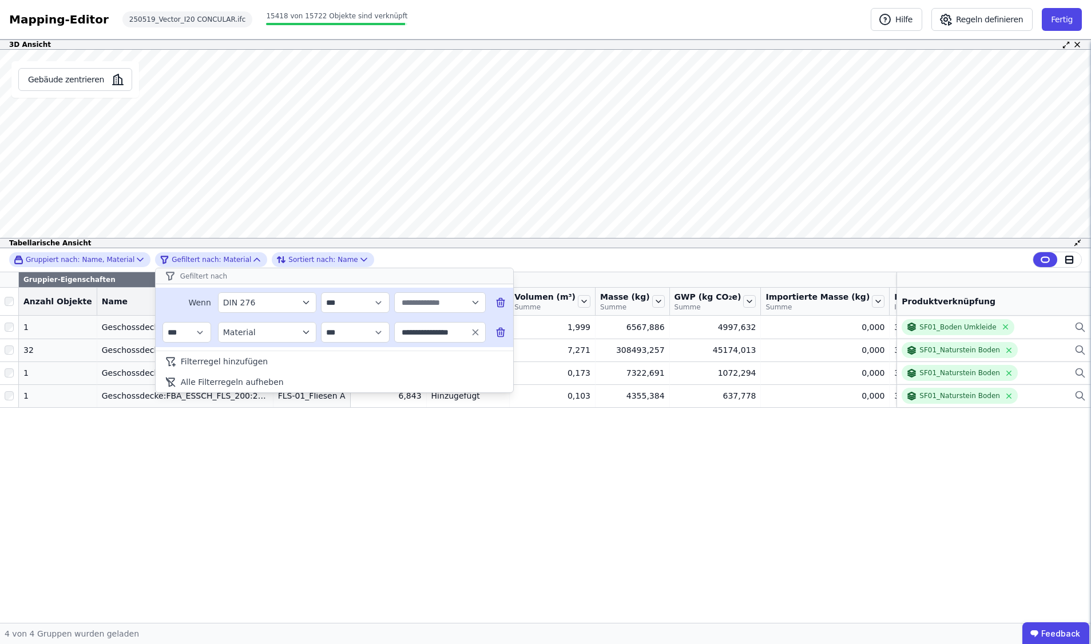
click at [938, 339] on div "**********" at bounding box center [545, 435] width 1091 height 375
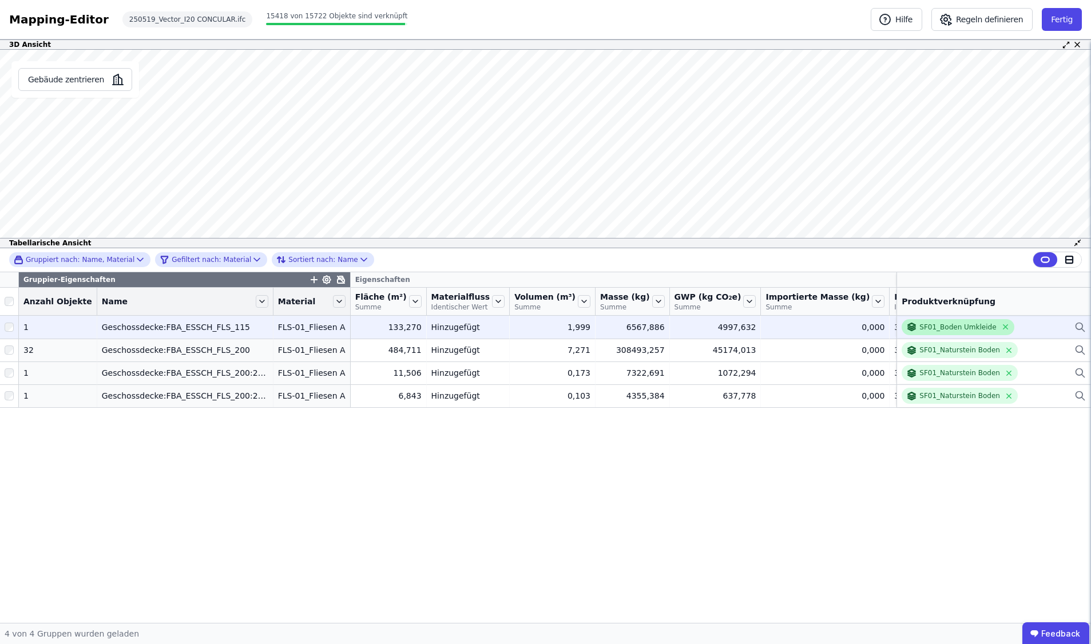
click at [938, 332] on div "SF01_Boden Umkleide" at bounding box center [958, 327] width 77 height 9
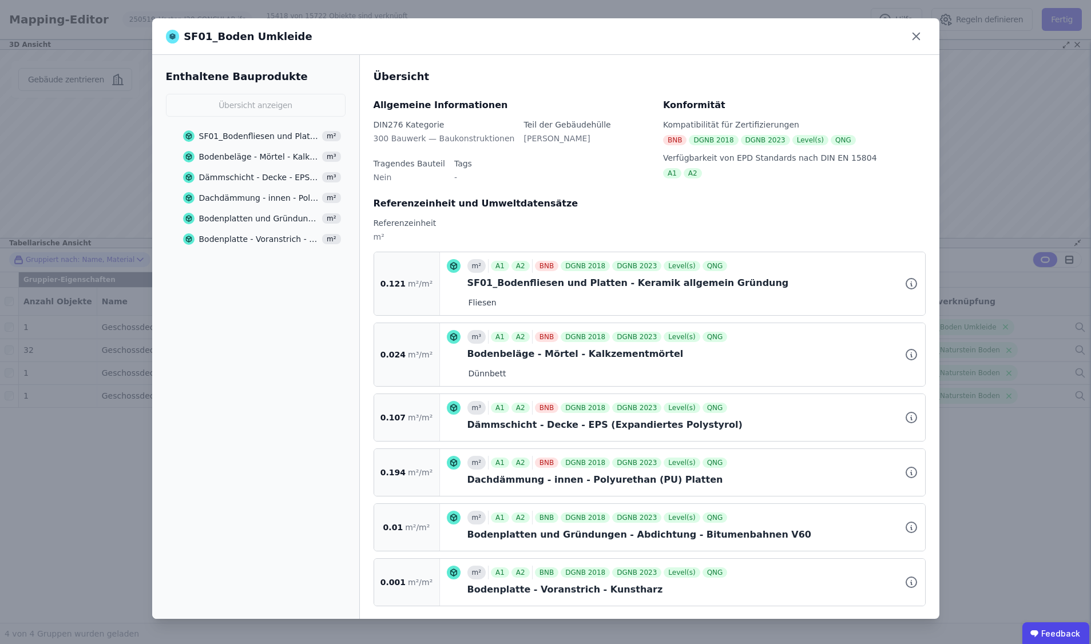
click at [247, 140] on div "SF01_Bodenfliesen und Platten - Keramik allgemein Gründung" at bounding box center [259, 135] width 120 height 11
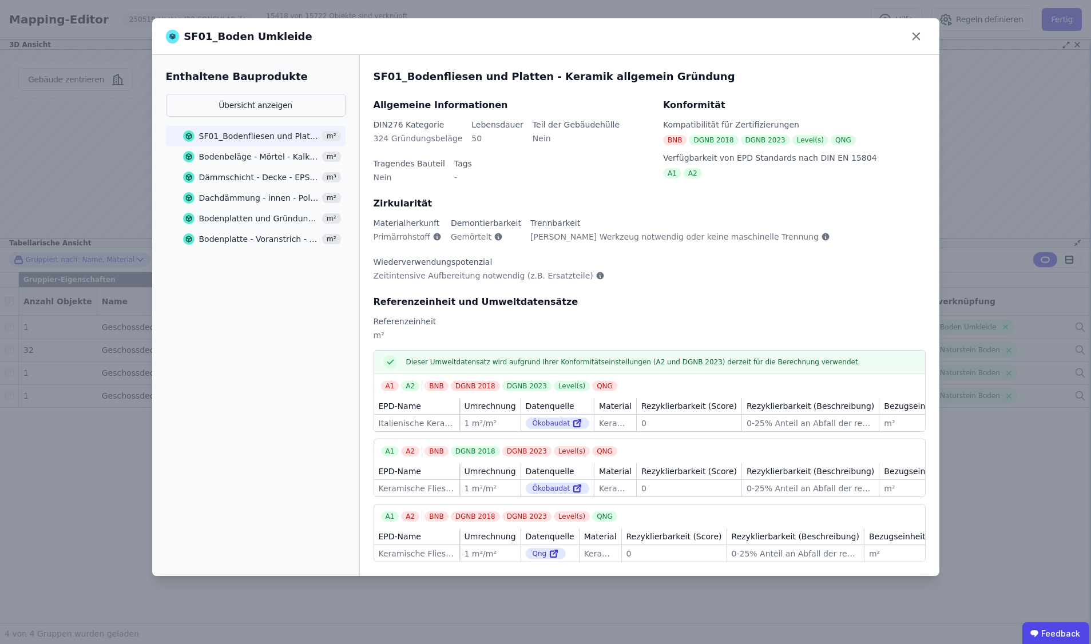
click at [247, 152] on div "Bodenbeläge - Mörtel - Kalkzementmörtel" at bounding box center [259, 156] width 120 height 11
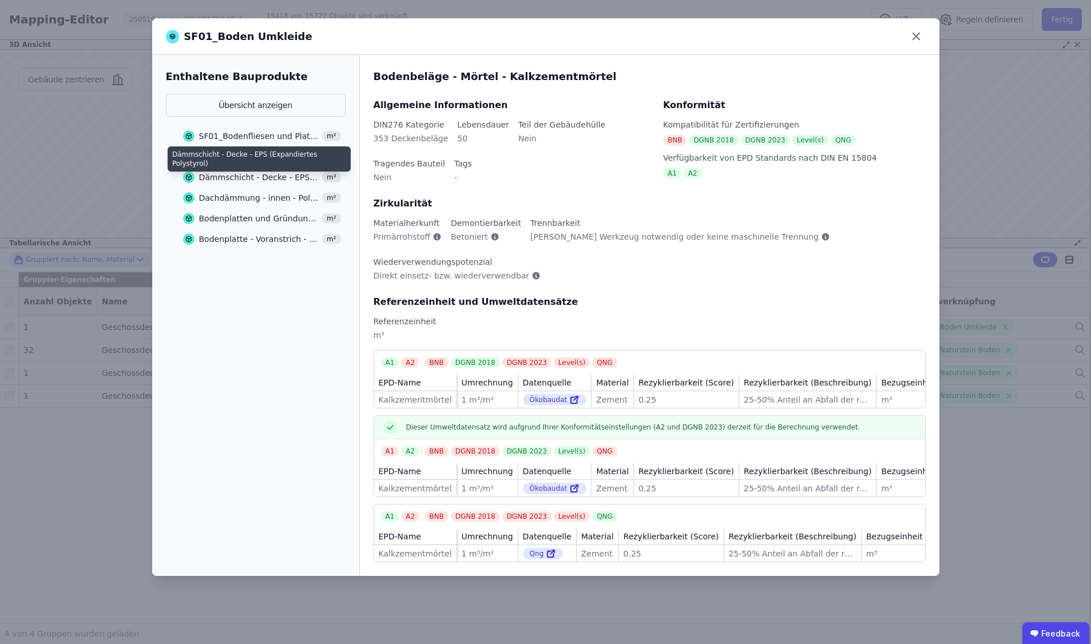
click at [249, 178] on div "Dämmschicht - Decke - EPS (Expandiertes Polystyrol)" at bounding box center [259, 177] width 120 height 11
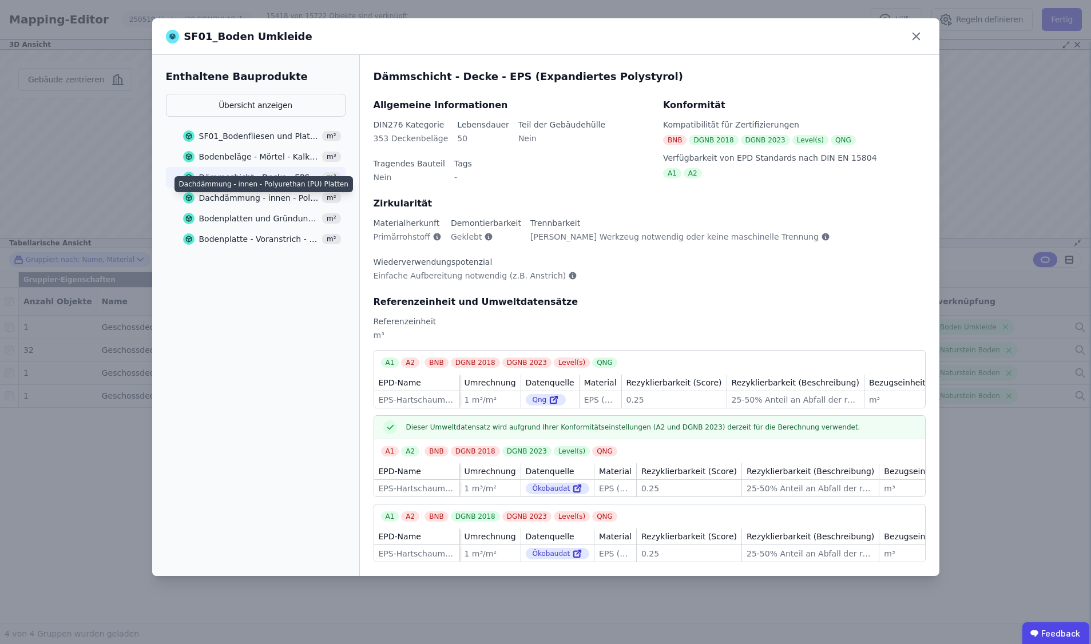
click at [249, 199] on div "Dachdämmung - innen - Polyurethan (PU) Platten" at bounding box center [259, 197] width 120 height 11
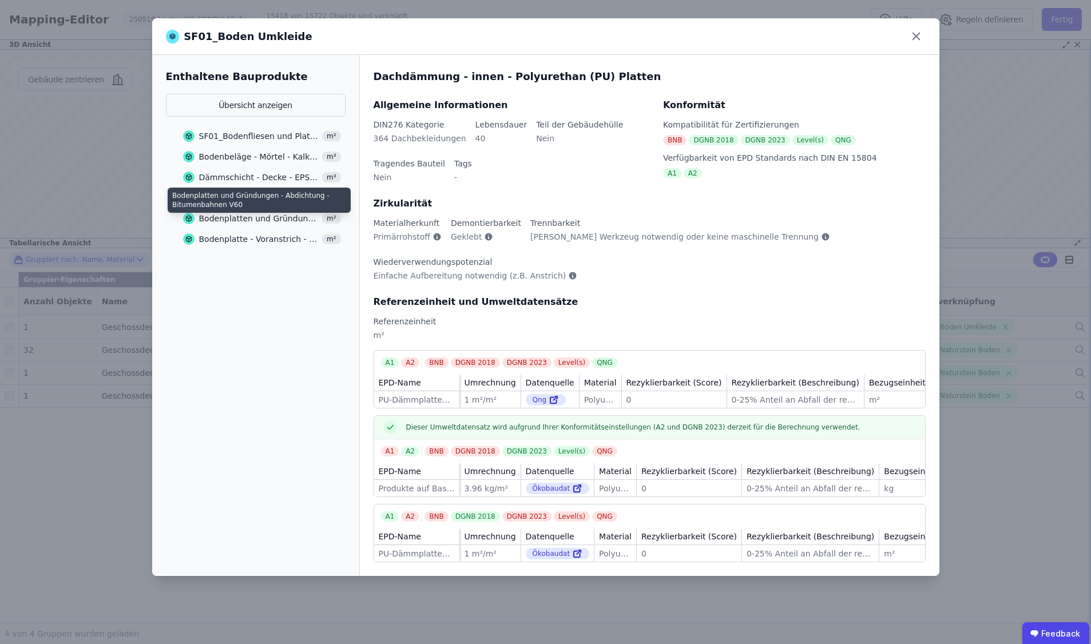
click at [249, 215] on div "Bodenplatten und Gründungen - Abdichtung - Bitumenbahnen V60" at bounding box center [259, 218] width 120 height 11
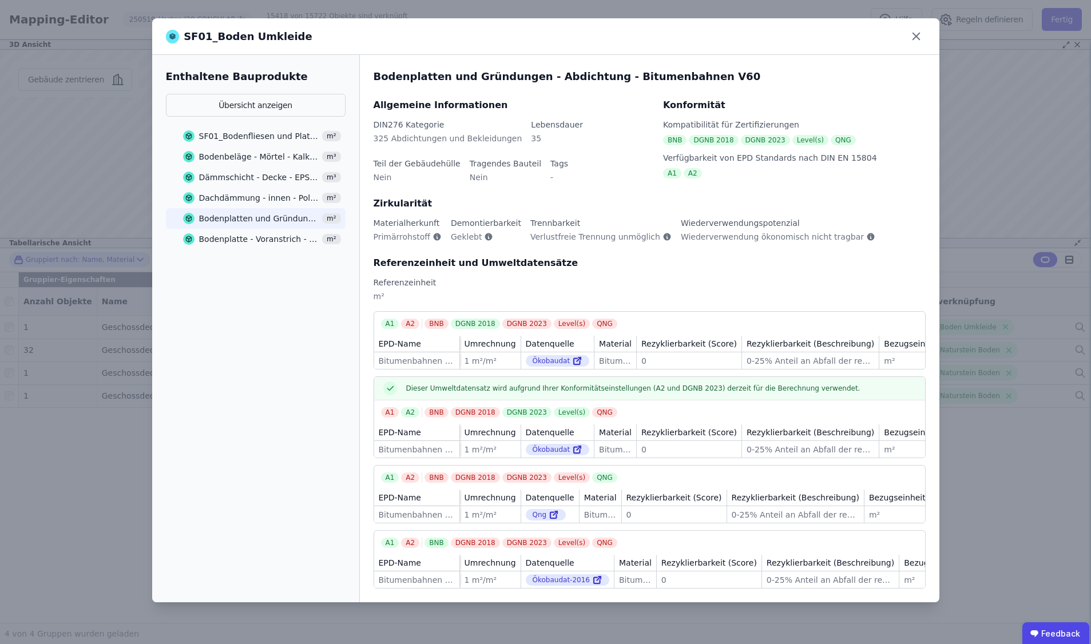
click at [250, 230] on div "Bodenplatte - Voranstrich - Kunstharz m²" at bounding box center [262, 239] width 158 height 21
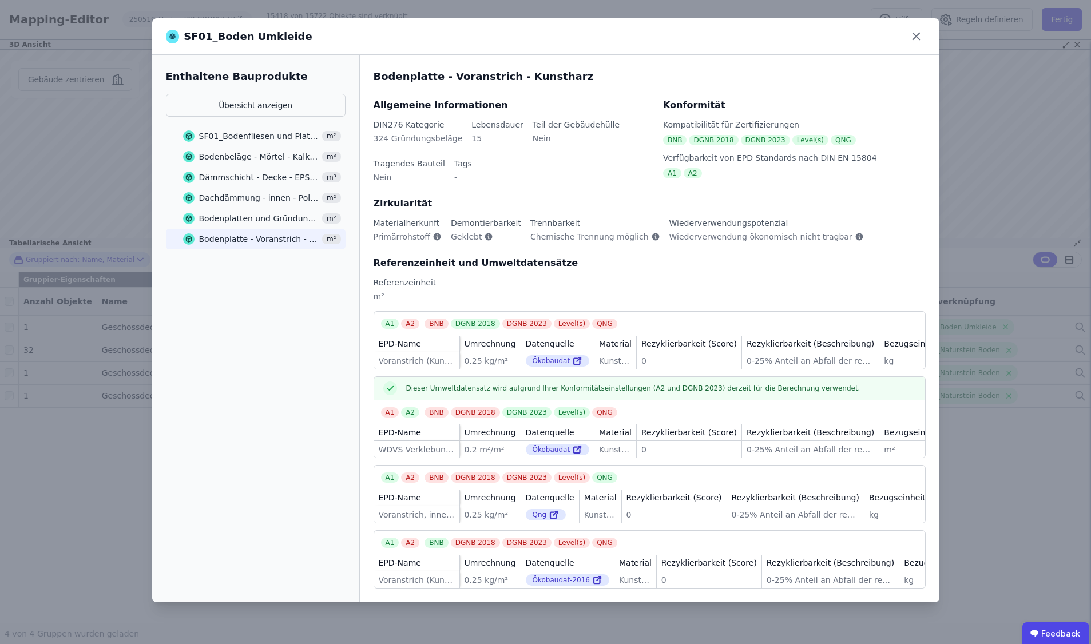
drag, startPoint x: 922, startPoint y: 38, endPoint x: 815, endPoint y: 37, distance: 106.4
click at [922, 38] on icon at bounding box center [917, 36] width 18 height 18
